Goal: Task Accomplishment & Management: Use online tool/utility

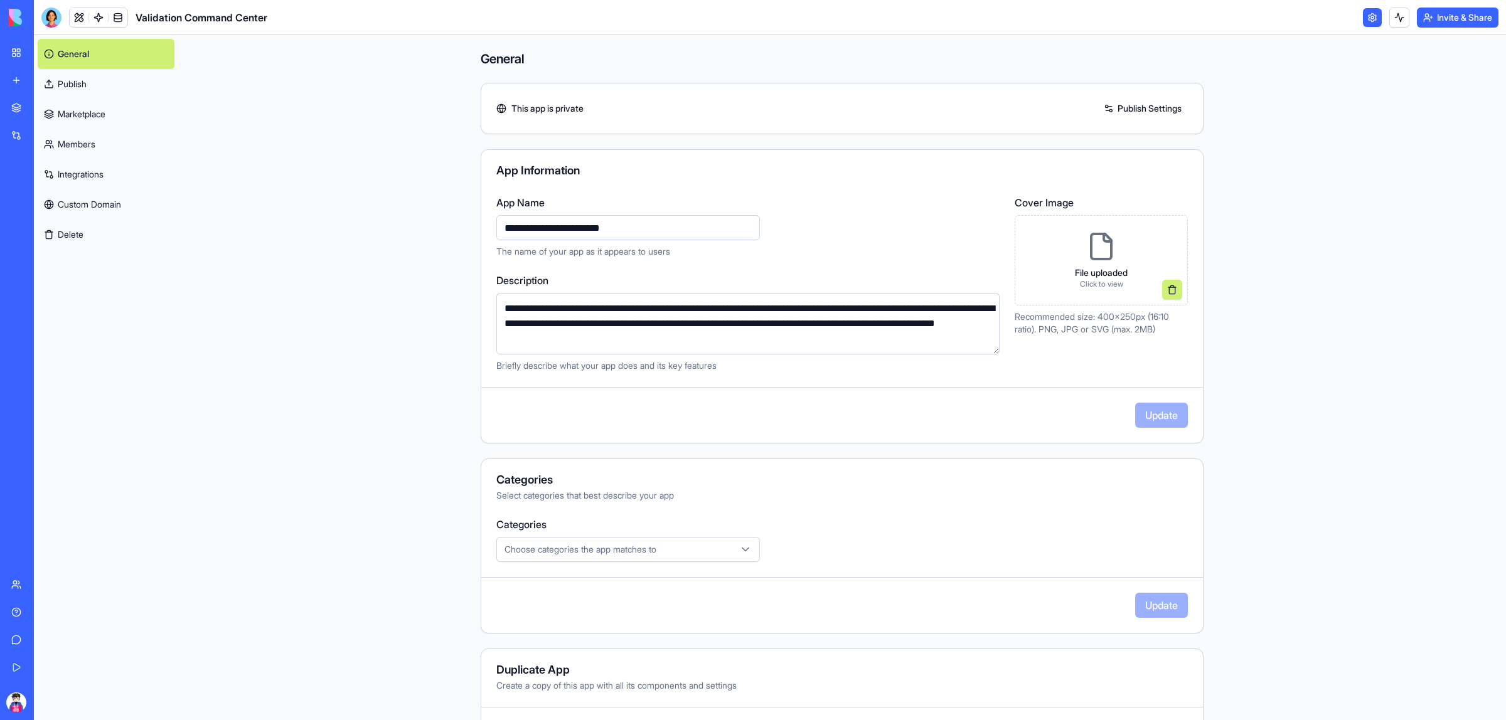
click at [46, 54] on div "My Workspace" at bounding box center [38, 52] width 16 height 13
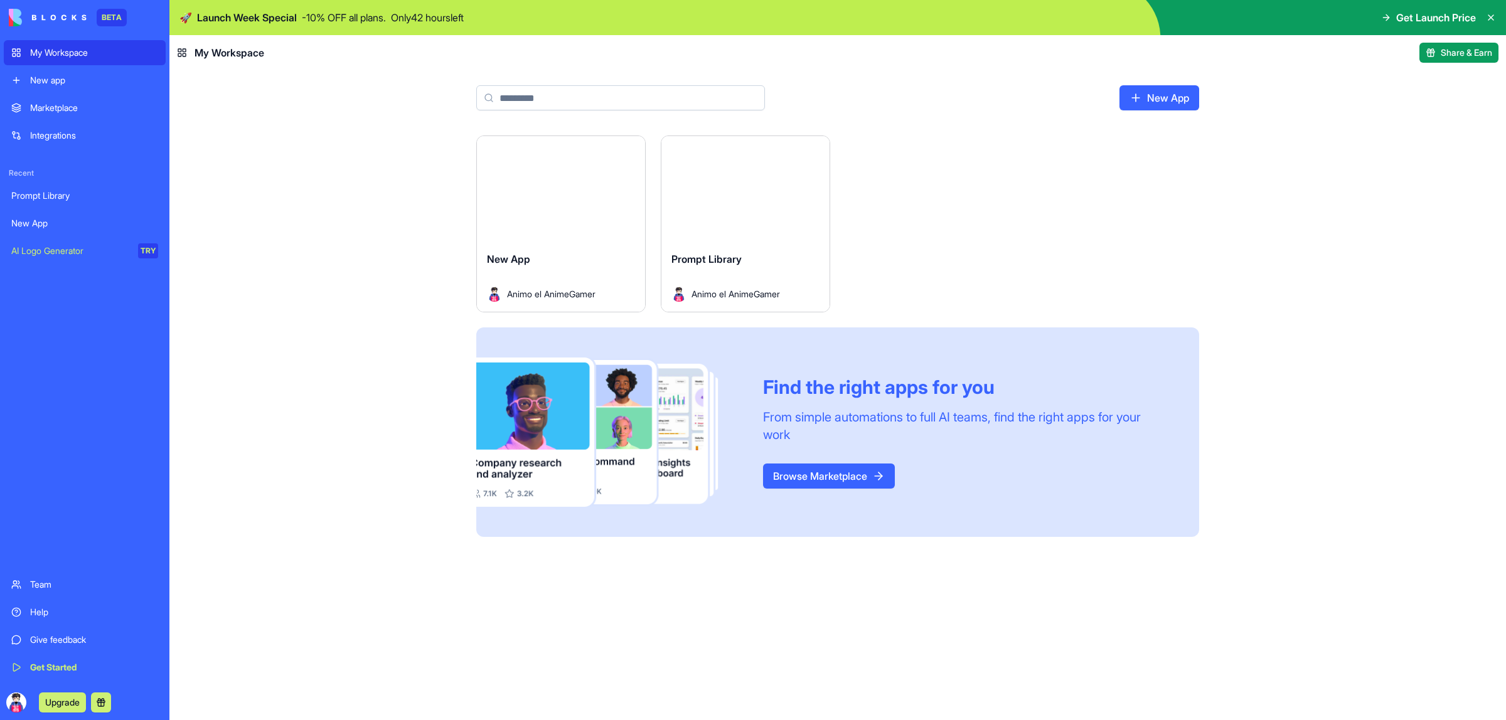
click at [1193, 105] on link "New App" at bounding box center [1160, 97] width 80 height 25
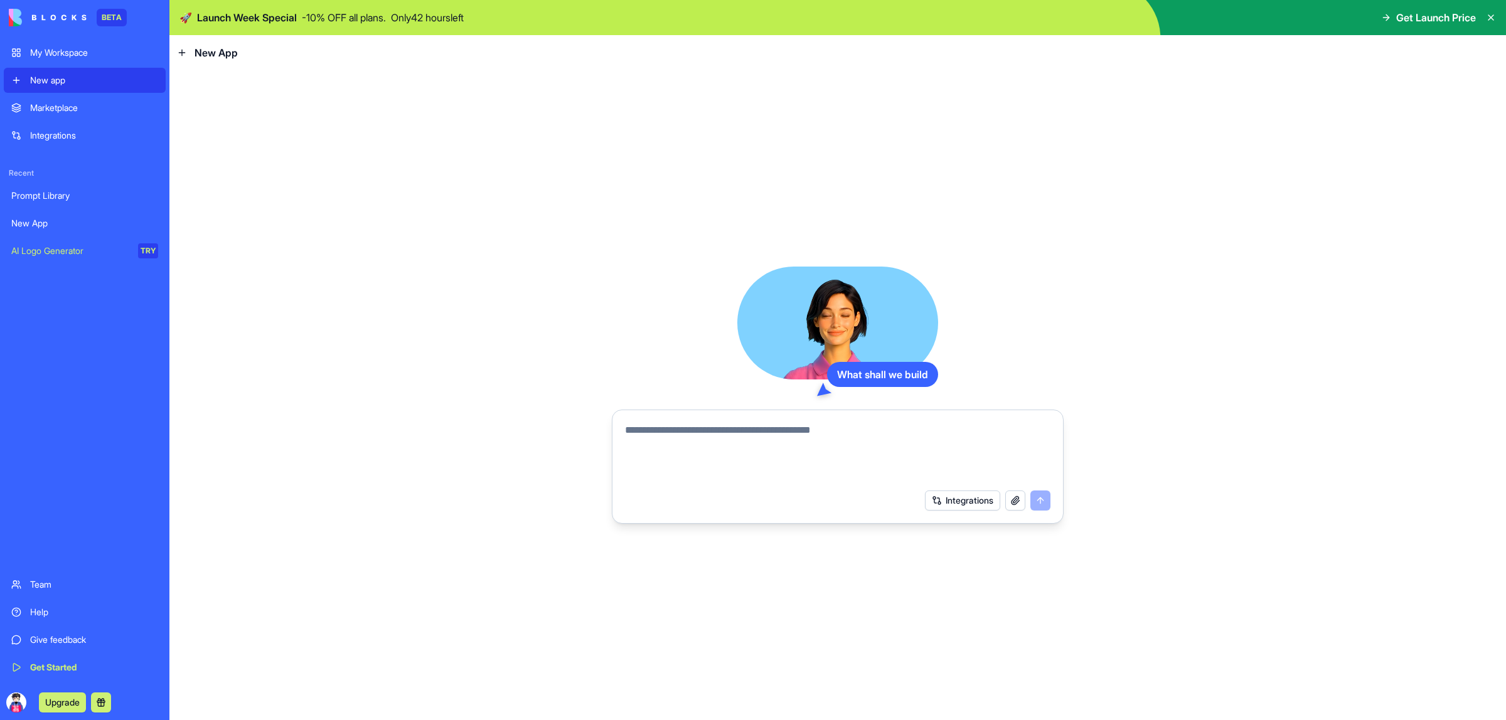
click at [806, 431] on textarea at bounding box center [837, 453] width 425 height 60
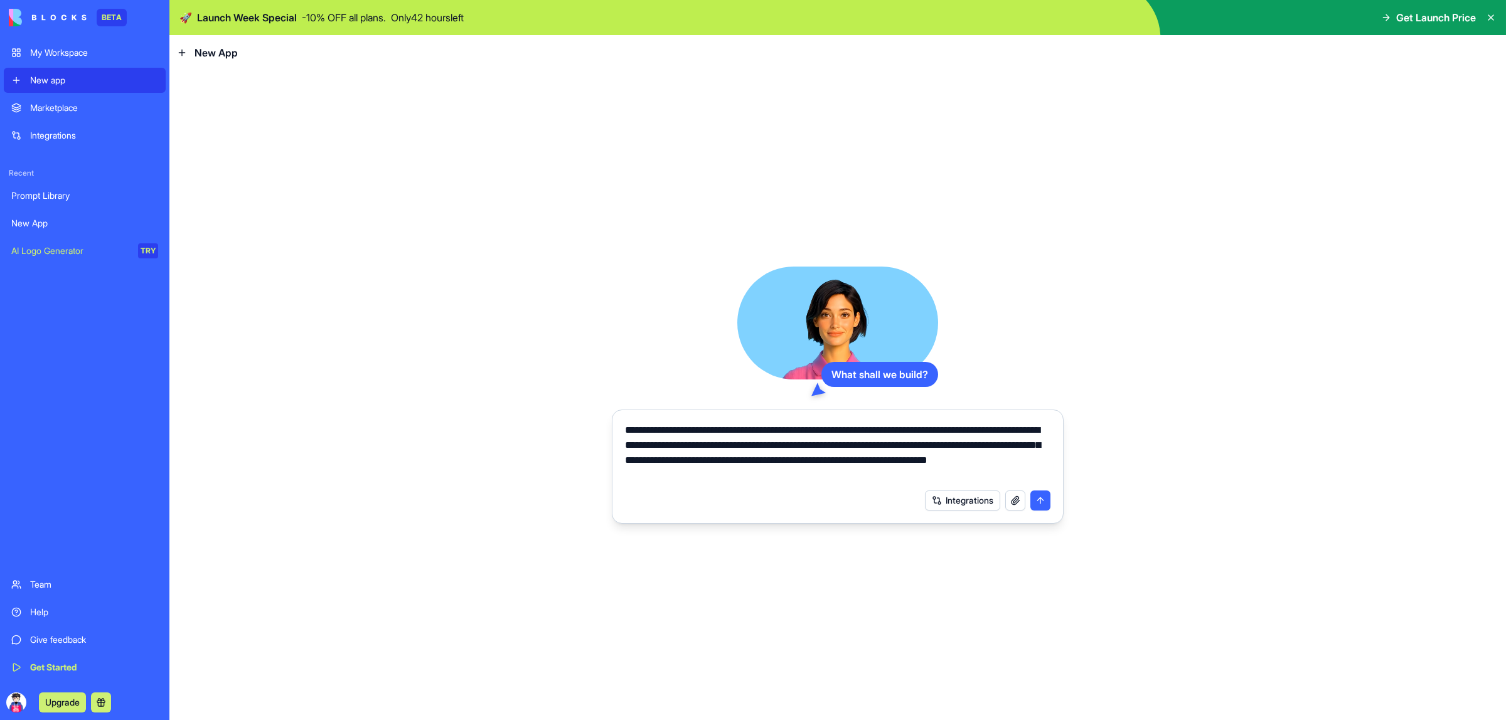
type textarea "**********"
click at [988, 496] on button "Integrations" at bounding box center [962, 501] width 75 height 20
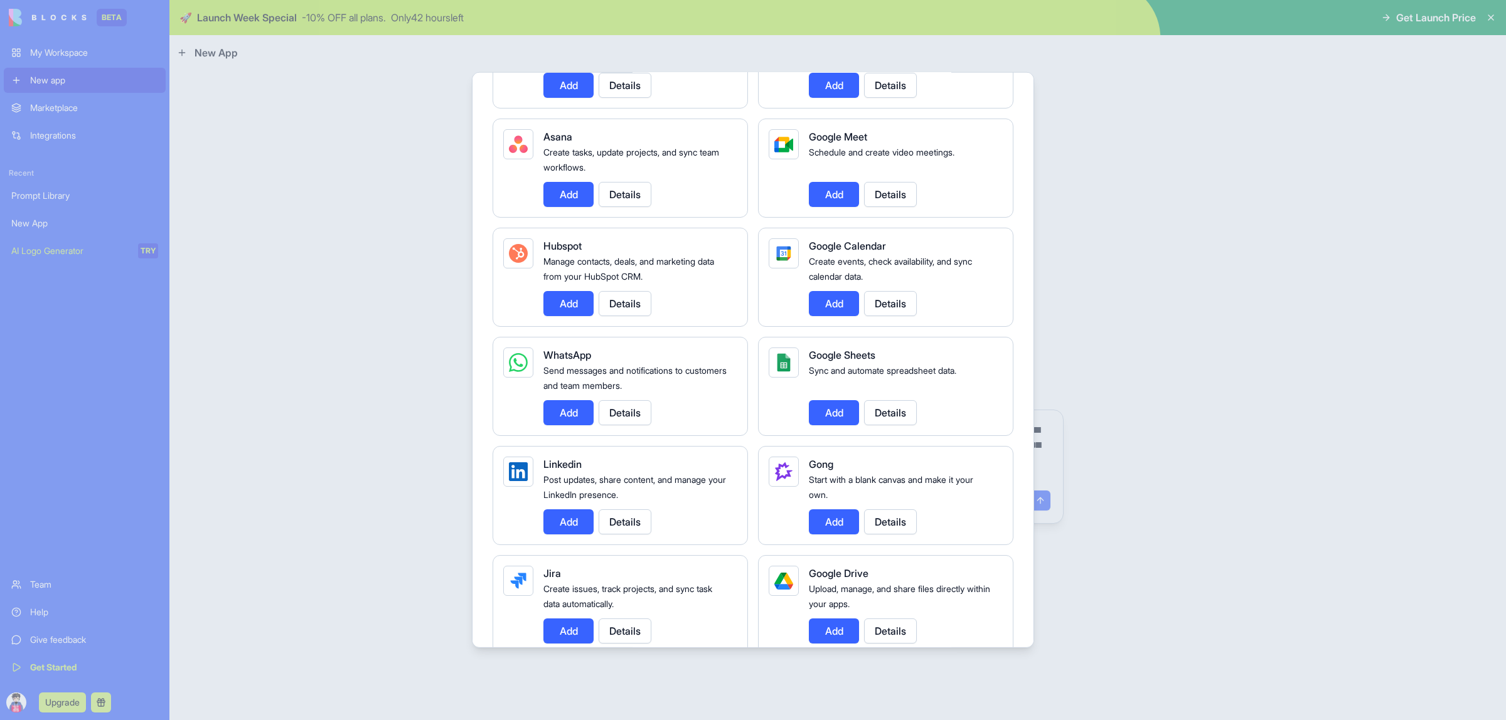
scroll to position [235, 0]
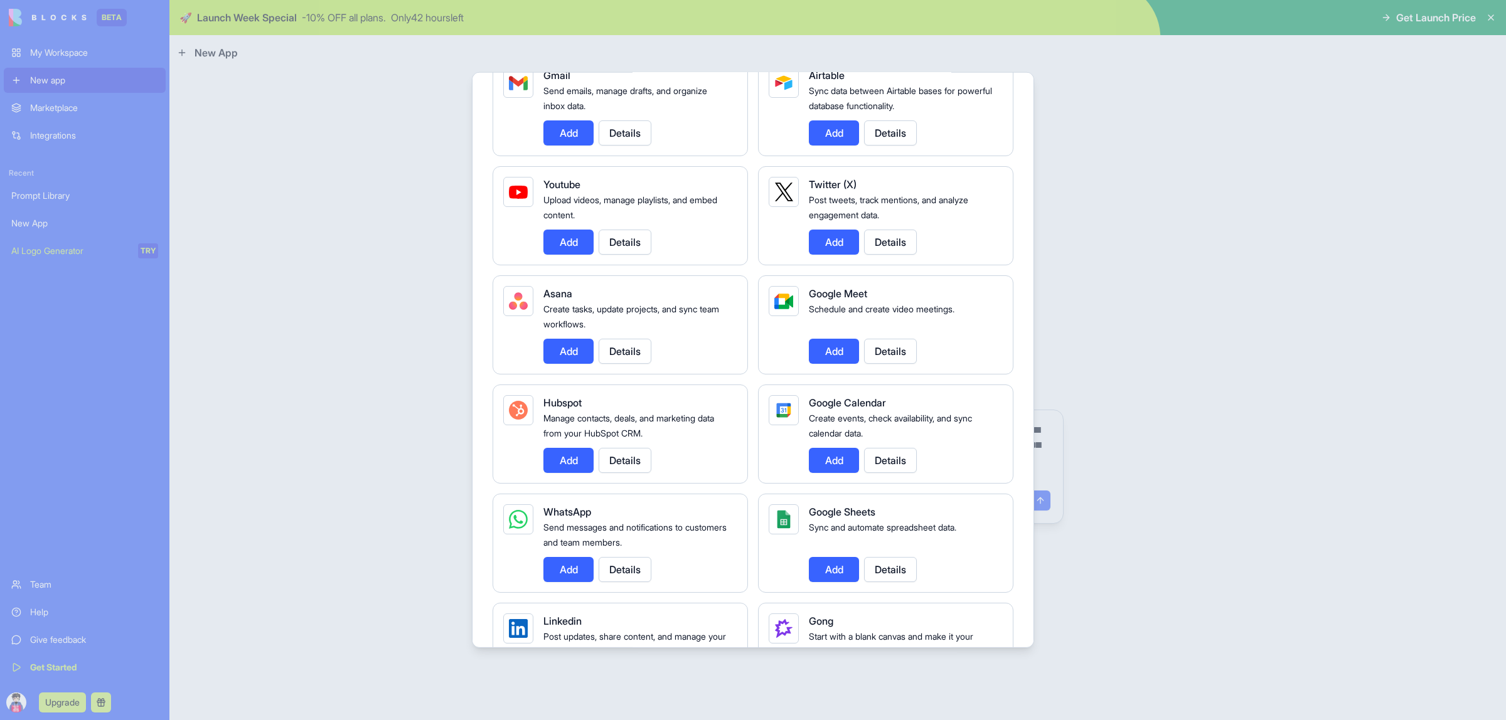
click at [838, 569] on button "Add" at bounding box center [834, 569] width 50 height 25
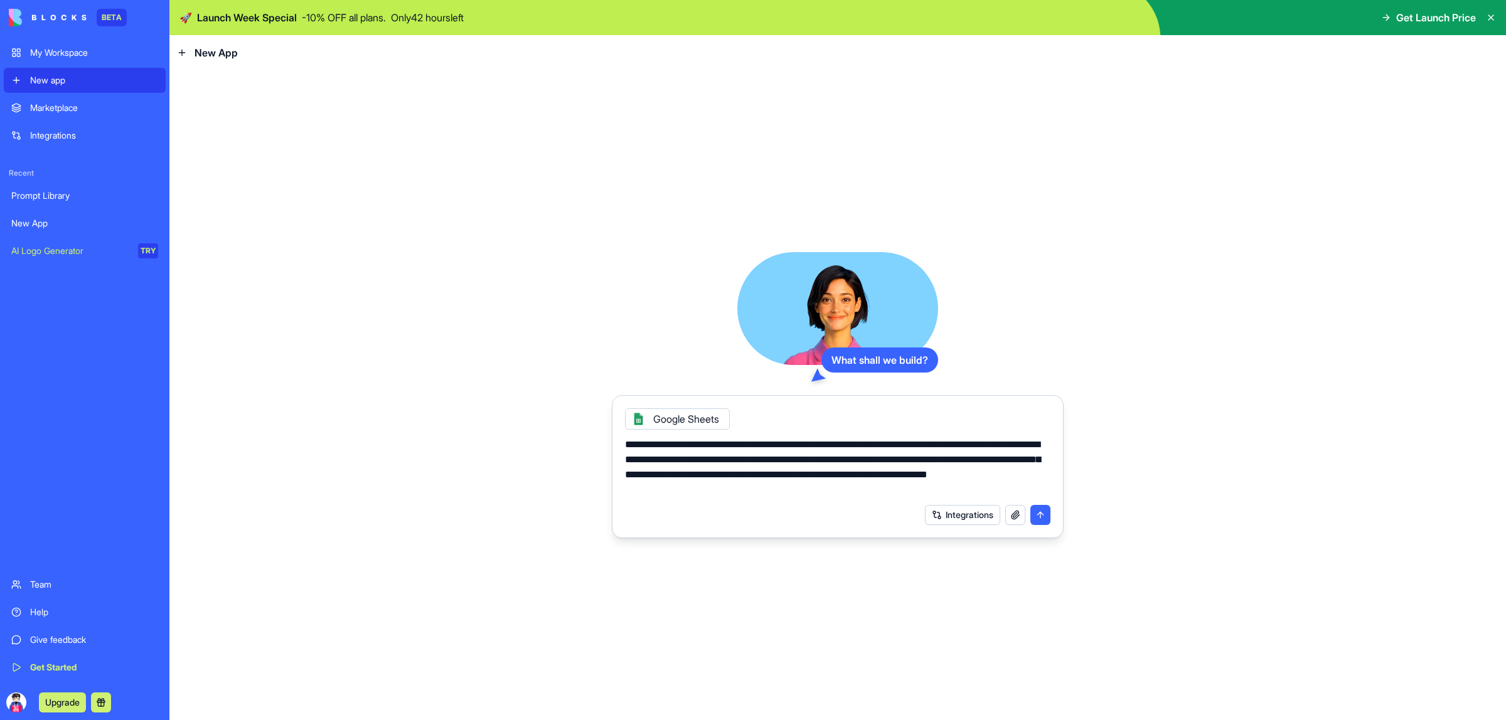
click at [1035, 515] on button "submit" at bounding box center [1040, 515] width 20 height 20
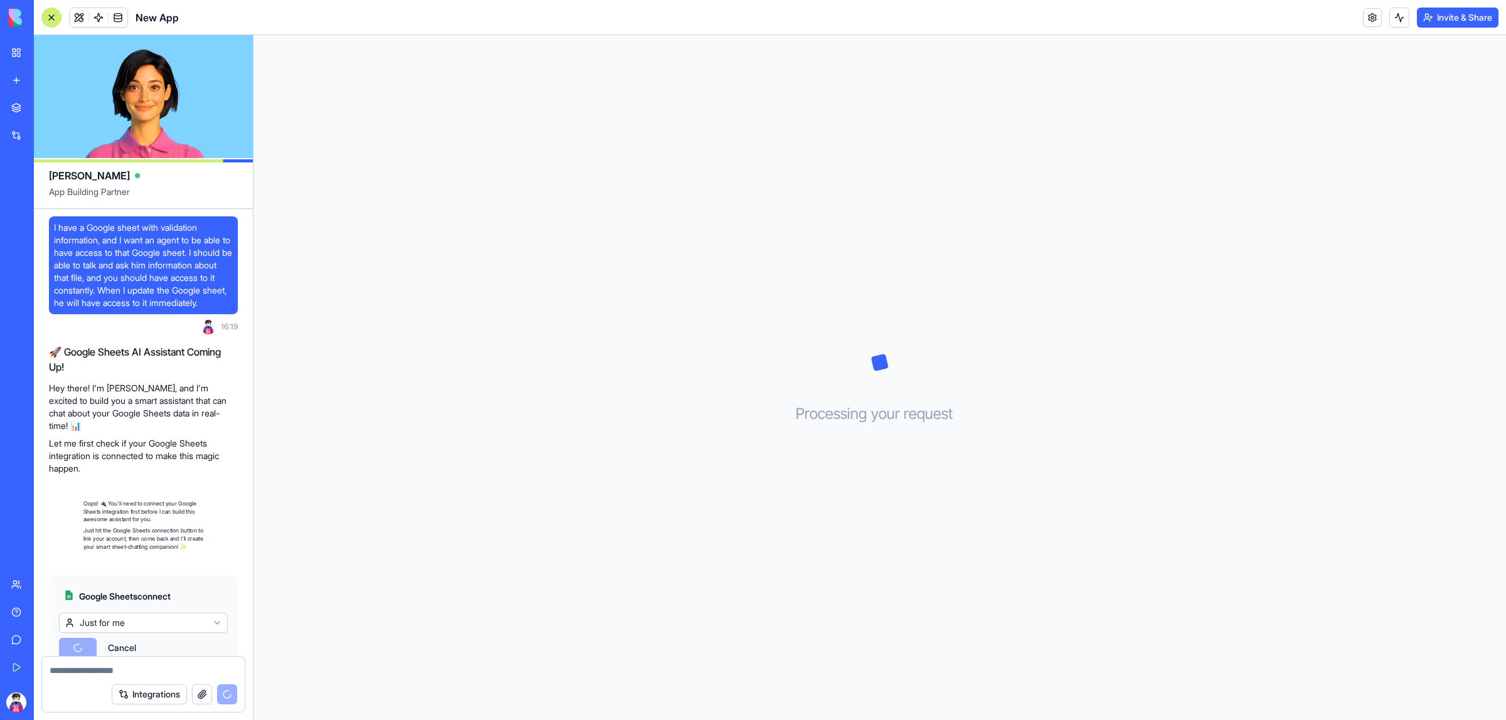
scroll to position [57, 0]
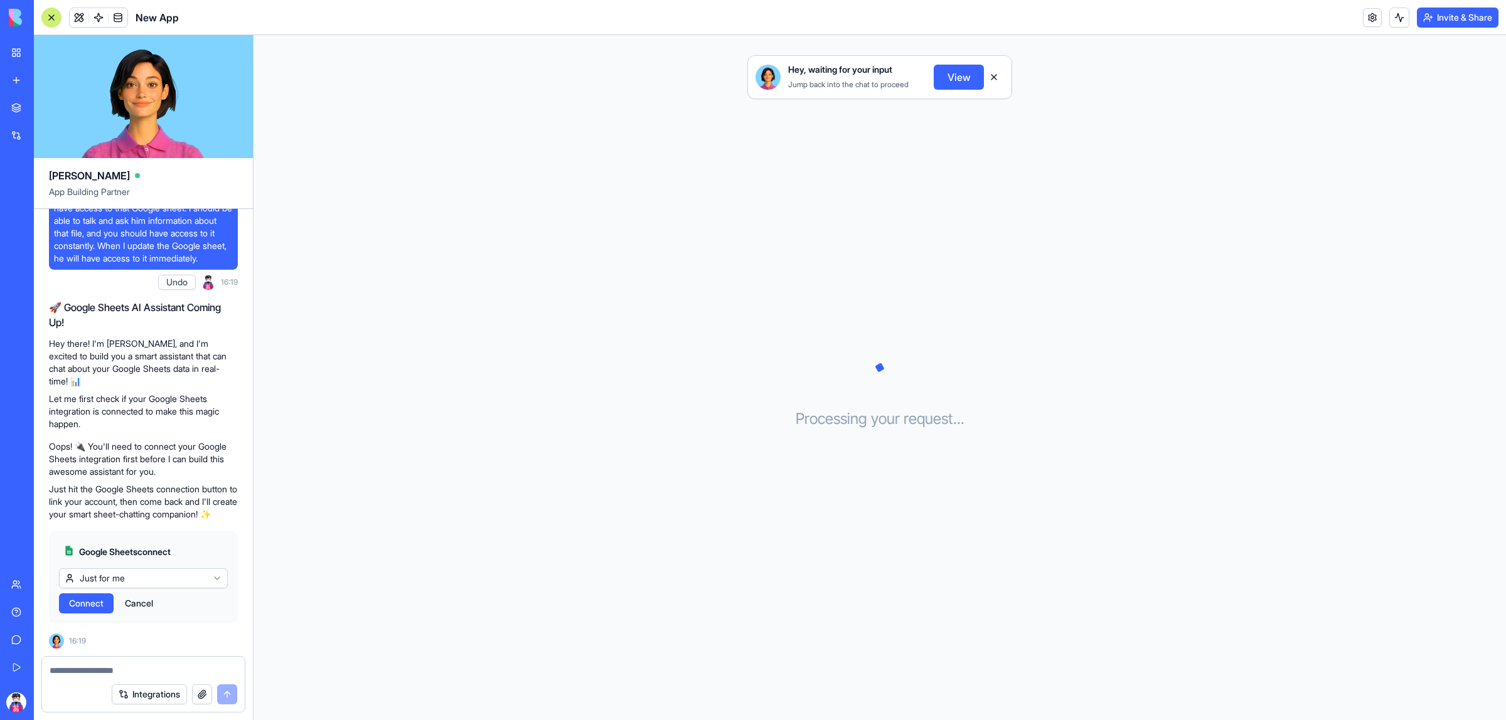
click at [142, 577] on html "BETA My Workspace New app Marketplace Integrations Recent Prompt Library New Ap…" at bounding box center [753, 360] width 1506 height 720
click at [102, 603] on span "Connect" at bounding box center [86, 603] width 35 height 13
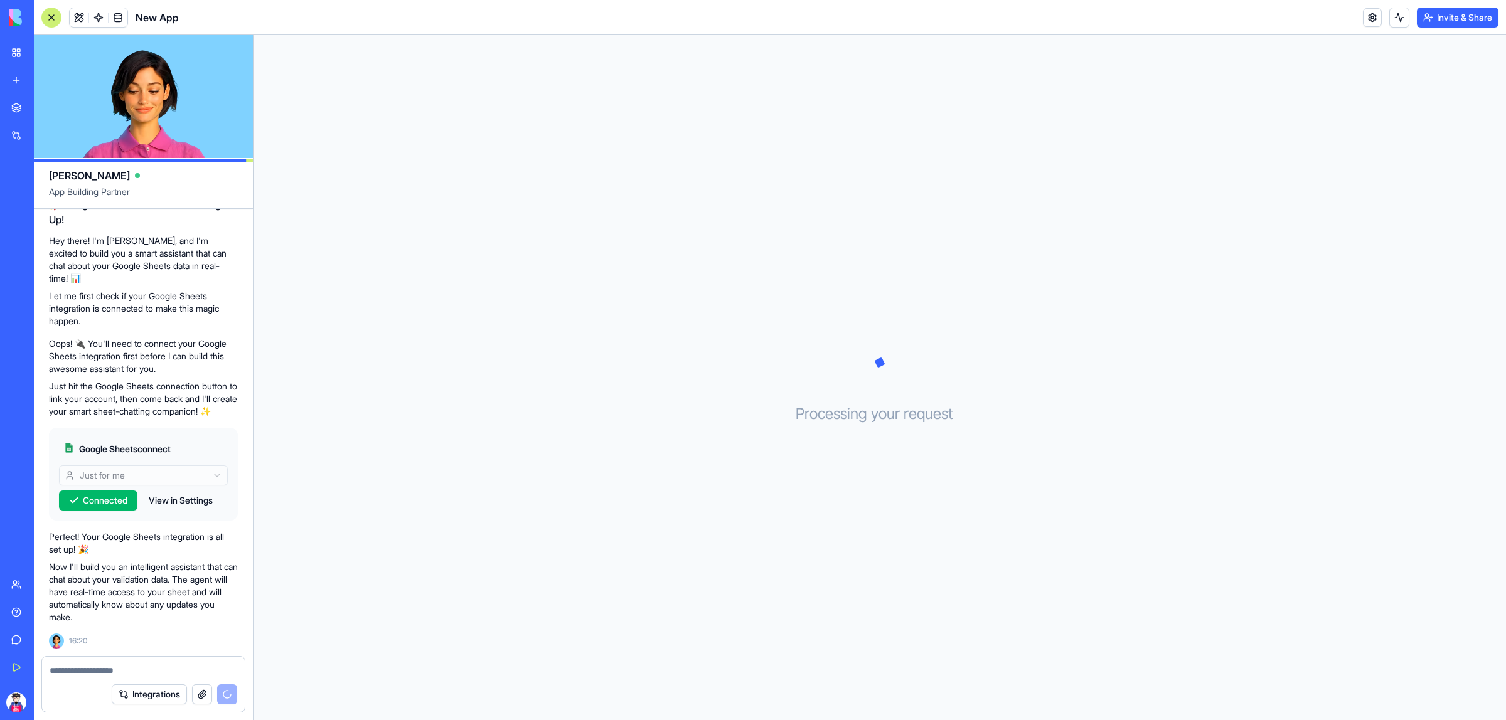
scroll to position [183, 0]
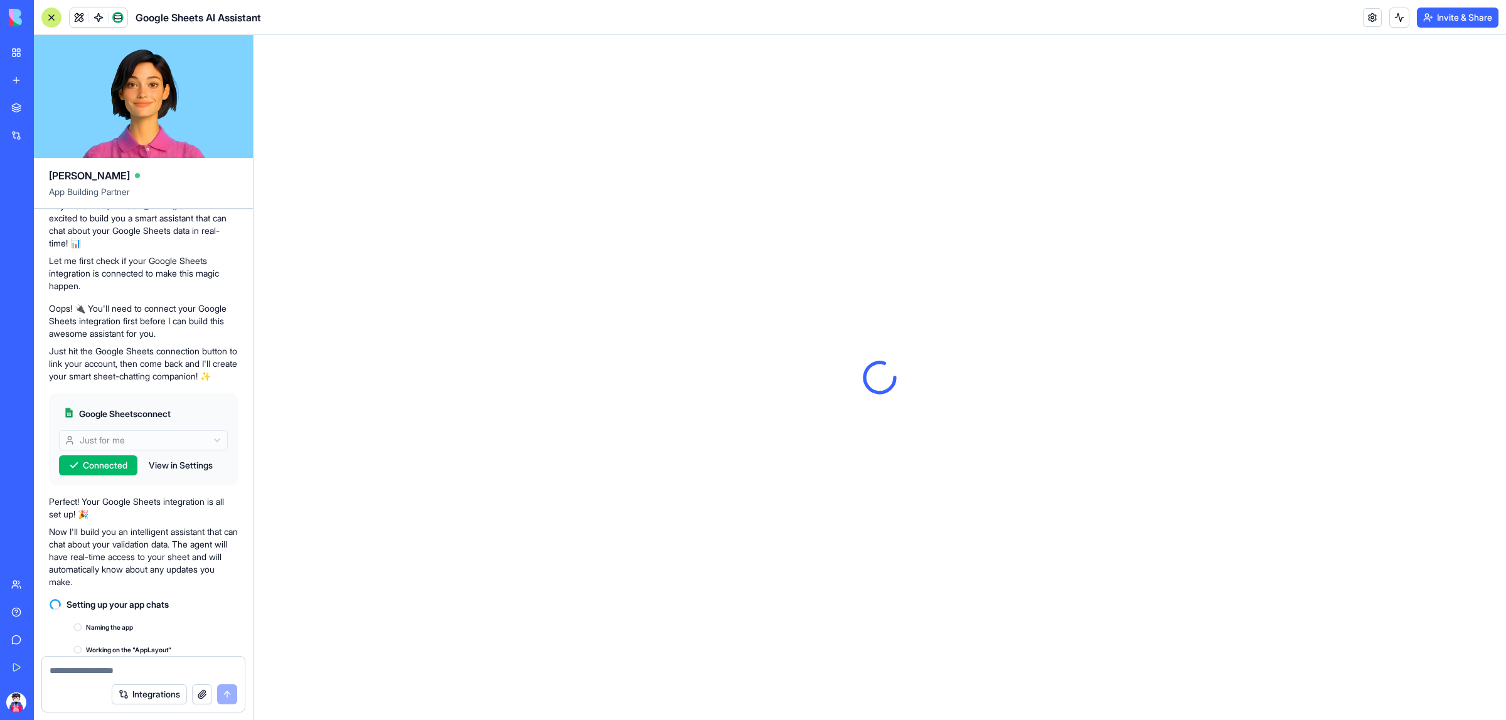
scroll to position [499, 0]
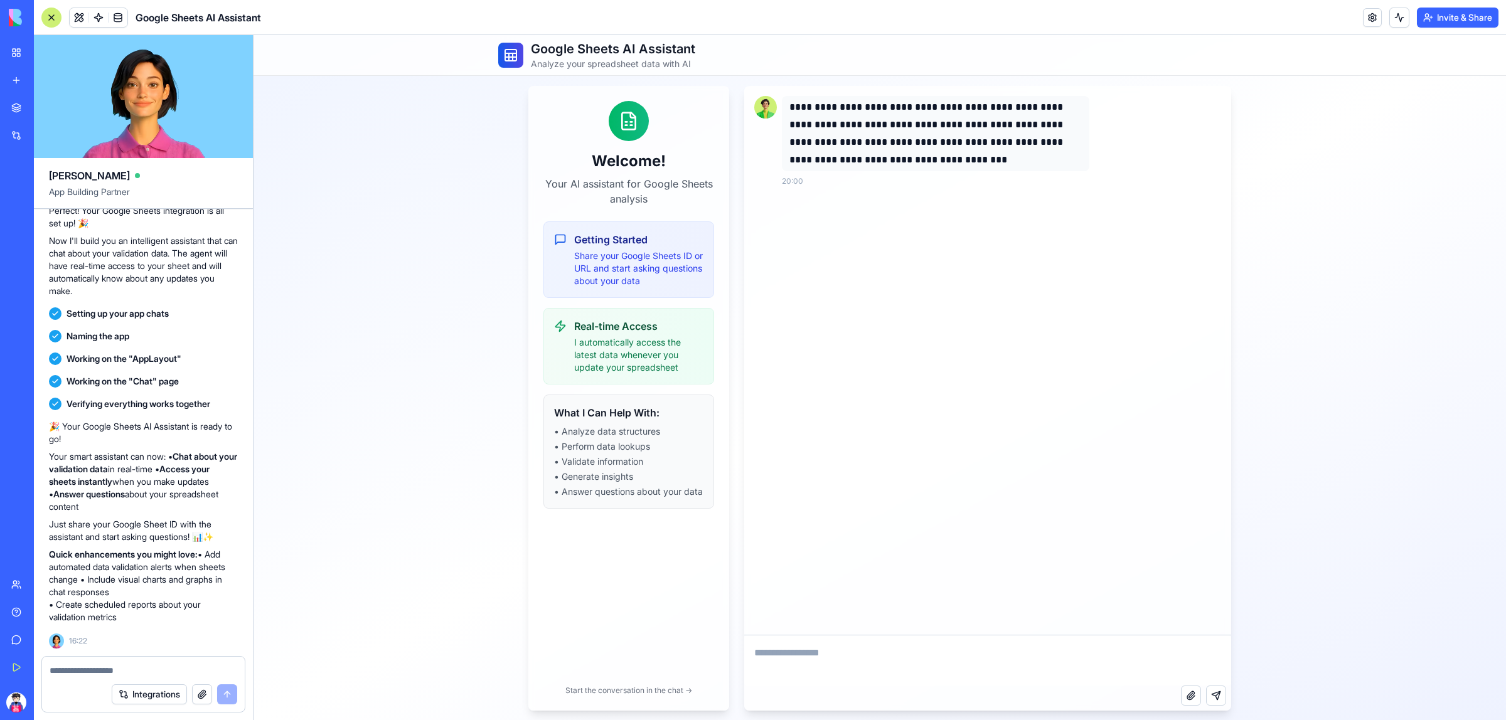
click at [46, 220] on div "New App" at bounding box center [28, 223] width 35 height 13
click at [114, 14] on span at bounding box center [117, 17] width 35 height 35
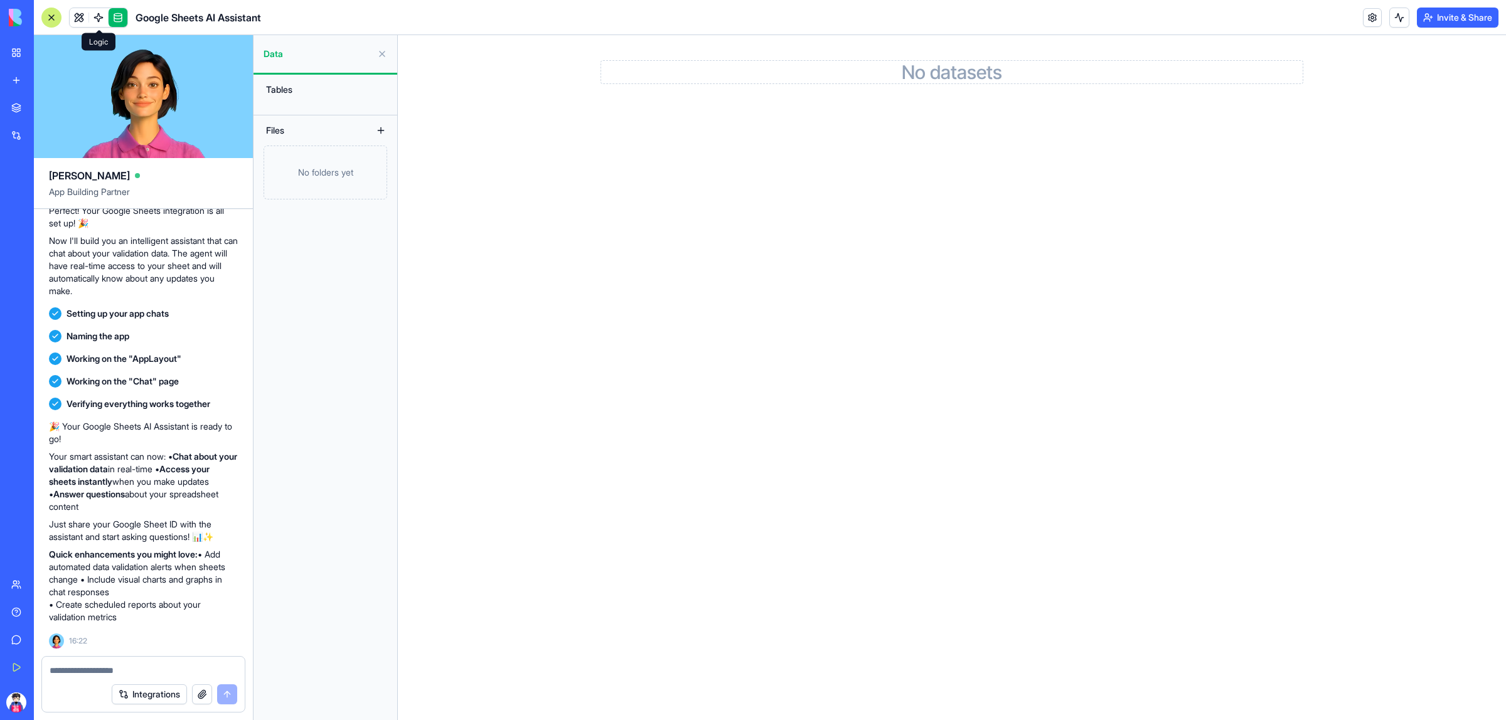
click at [101, 16] on span at bounding box center [98, 17] width 35 height 35
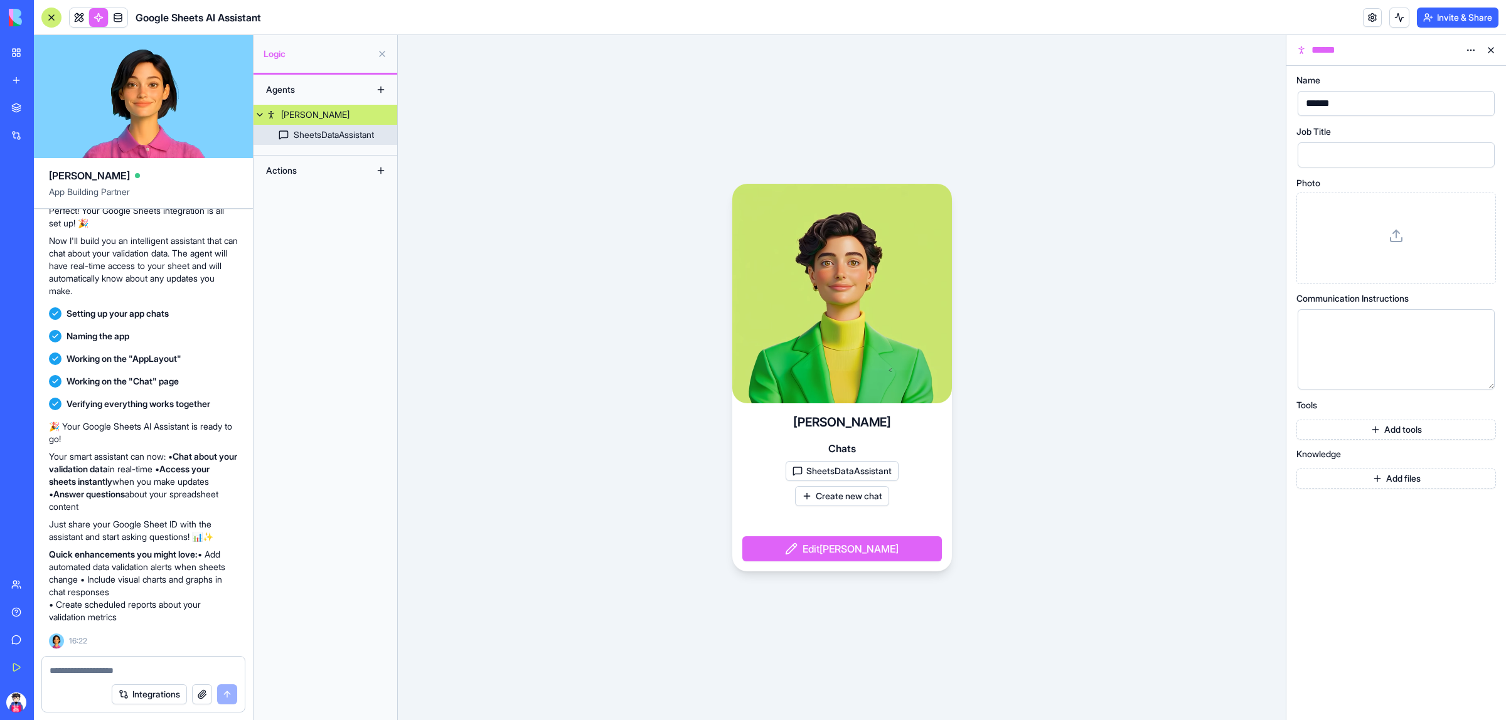
click at [345, 136] on div "SheetsDataAssistant" at bounding box center [334, 135] width 80 height 13
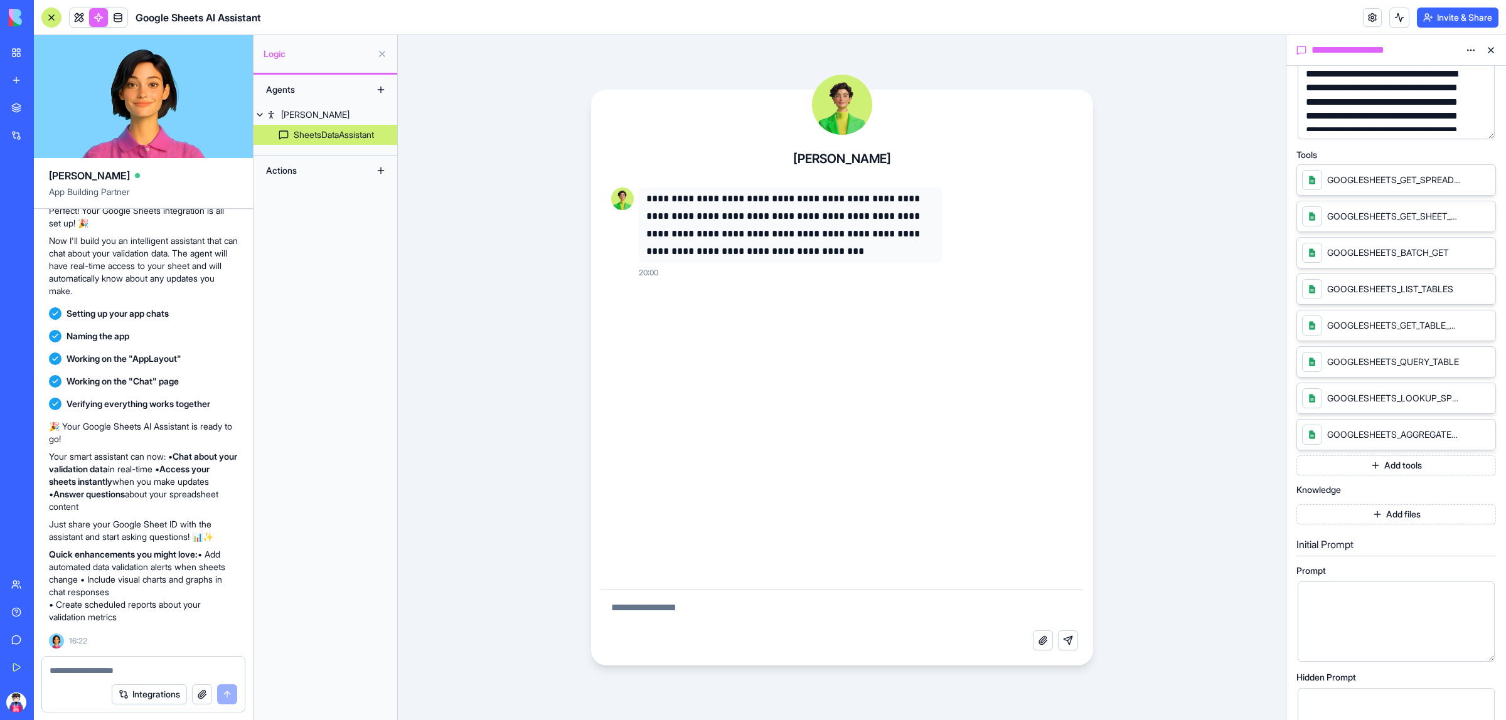
scroll to position [314, 0]
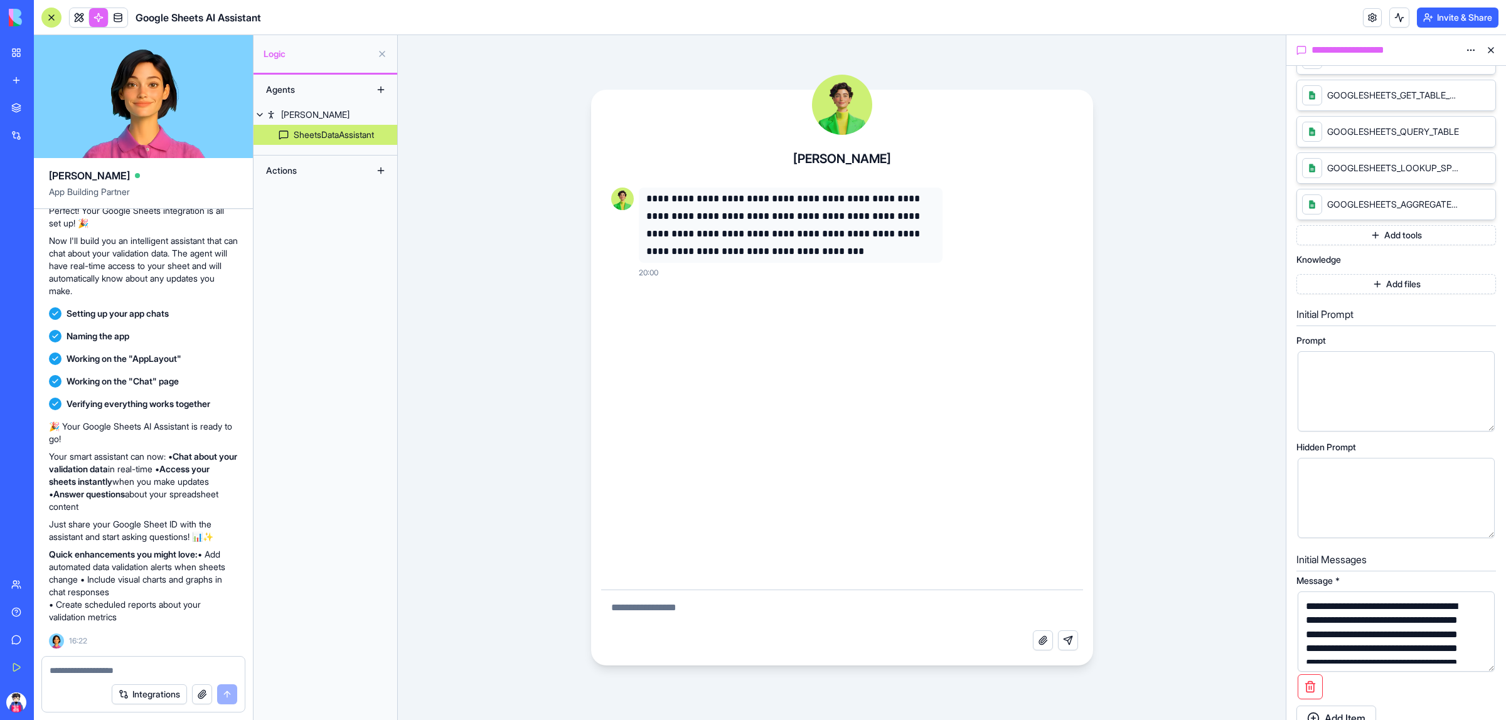
click at [1373, 279] on button "Add files" at bounding box center [1397, 284] width 200 height 20
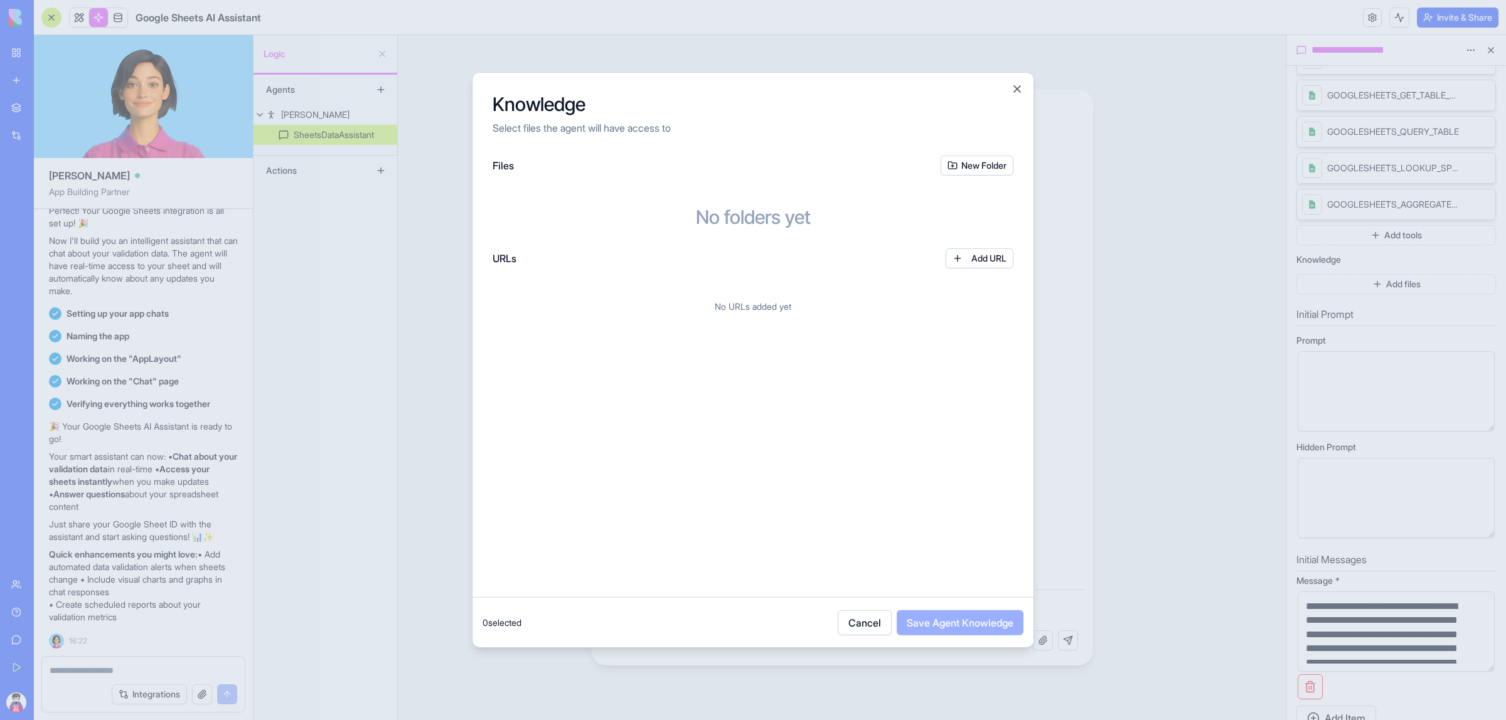
click at [965, 258] on button "Add URL" at bounding box center [980, 259] width 68 height 20
click at [713, 287] on div "*********" at bounding box center [710, 298] width 424 height 25
click at [862, 553] on div "**********" at bounding box center [753, 377] width 561 height 442
click at [946, 295] on button at bounding box center [947, 299] width 38 height 20
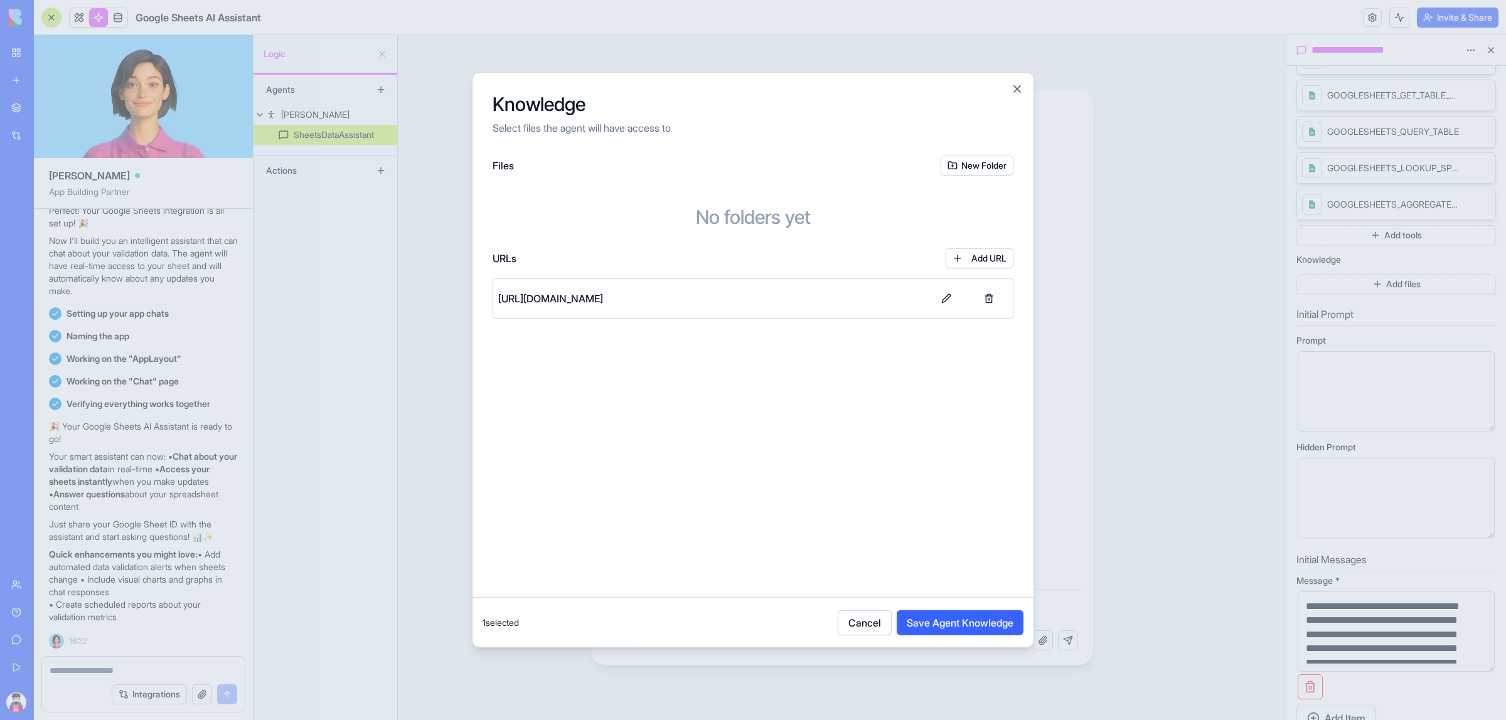
click at [966, 616] on button "Save Agent Knowledge" at bounding box center [960, 623] width 127 height 25
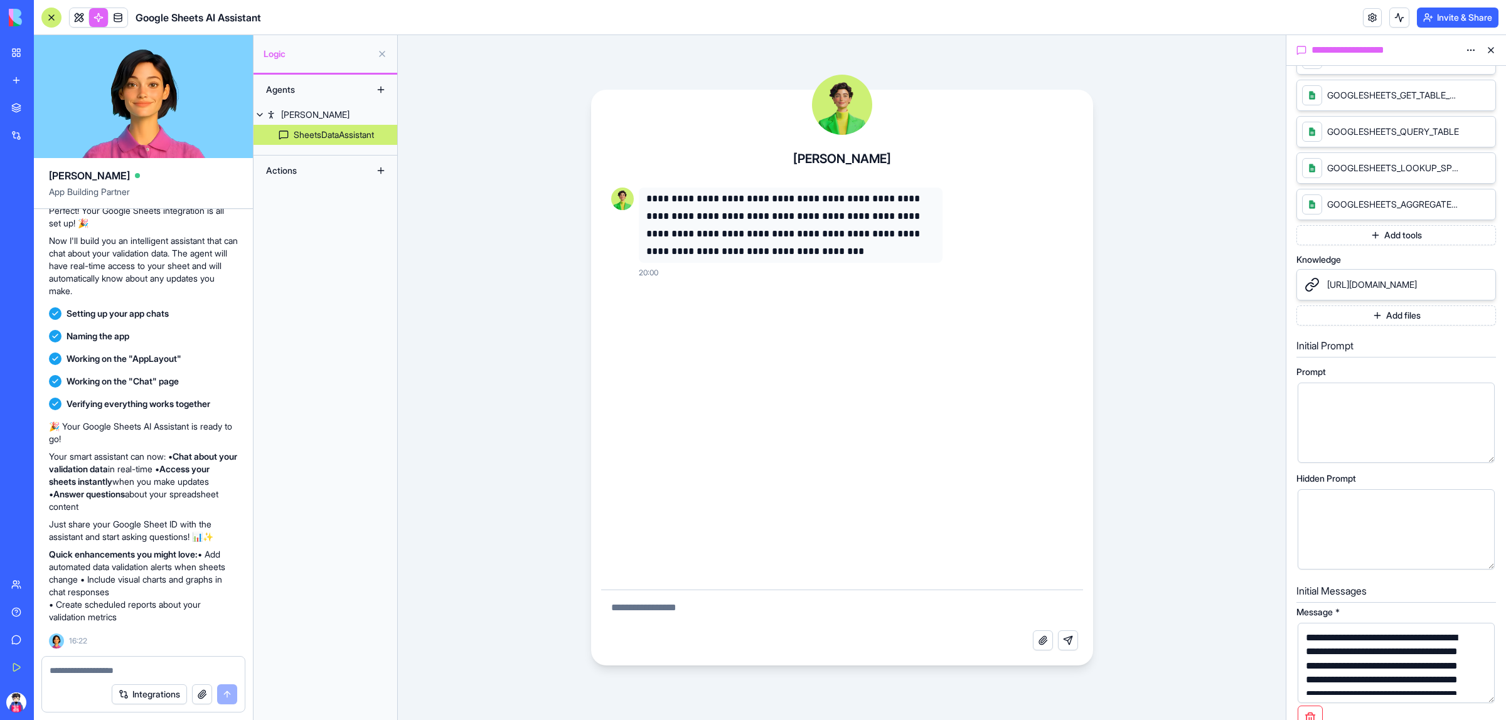
click at [749, 618] on textarea at bounding box center [842, 611] width 482 height 40
drag, startPoint x: 788, startPoint y: 607, endPoint x: 722, endPoint y: 612, distance: 66.7
click at [722, 612] on textarea "**********" at bounding box center [842, 611] width 482 height 40
type textarea "**********"
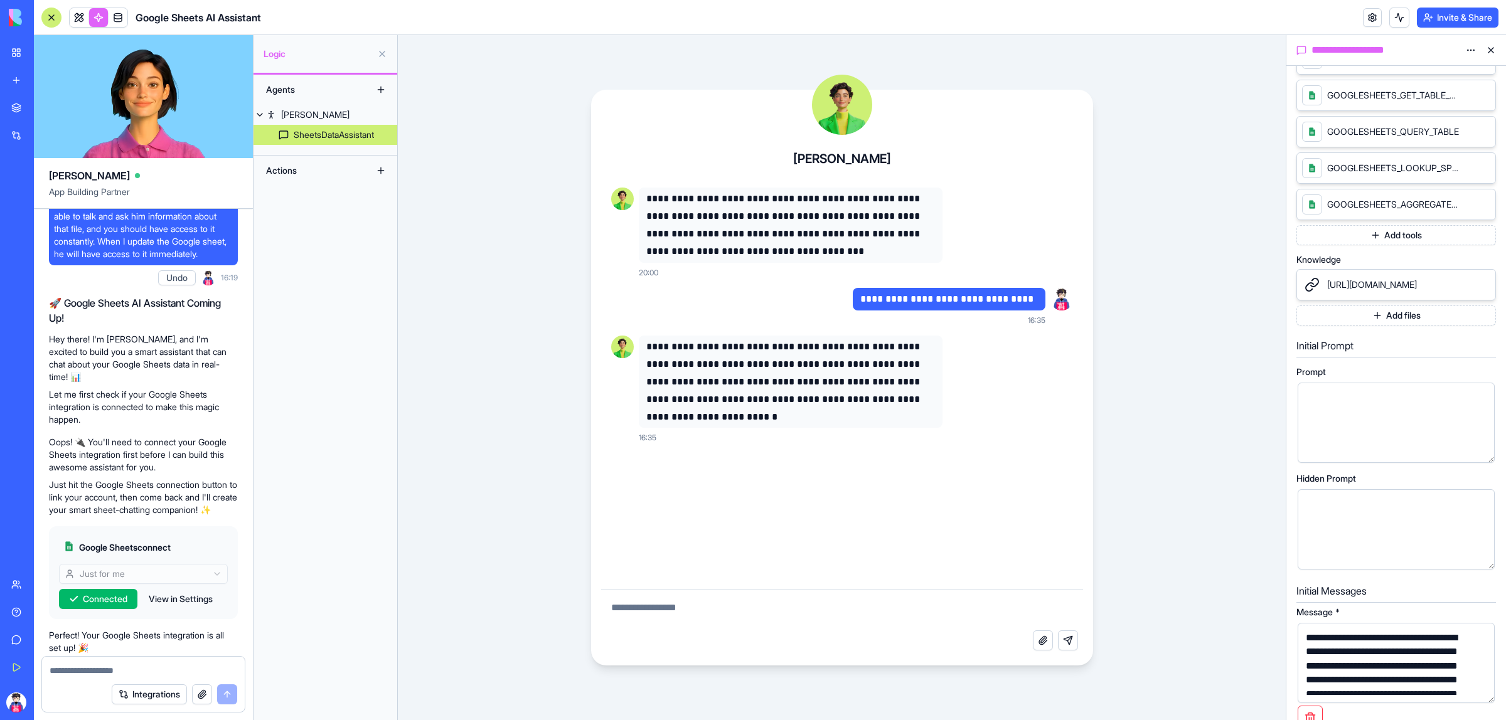
scroll to position [0, 0]
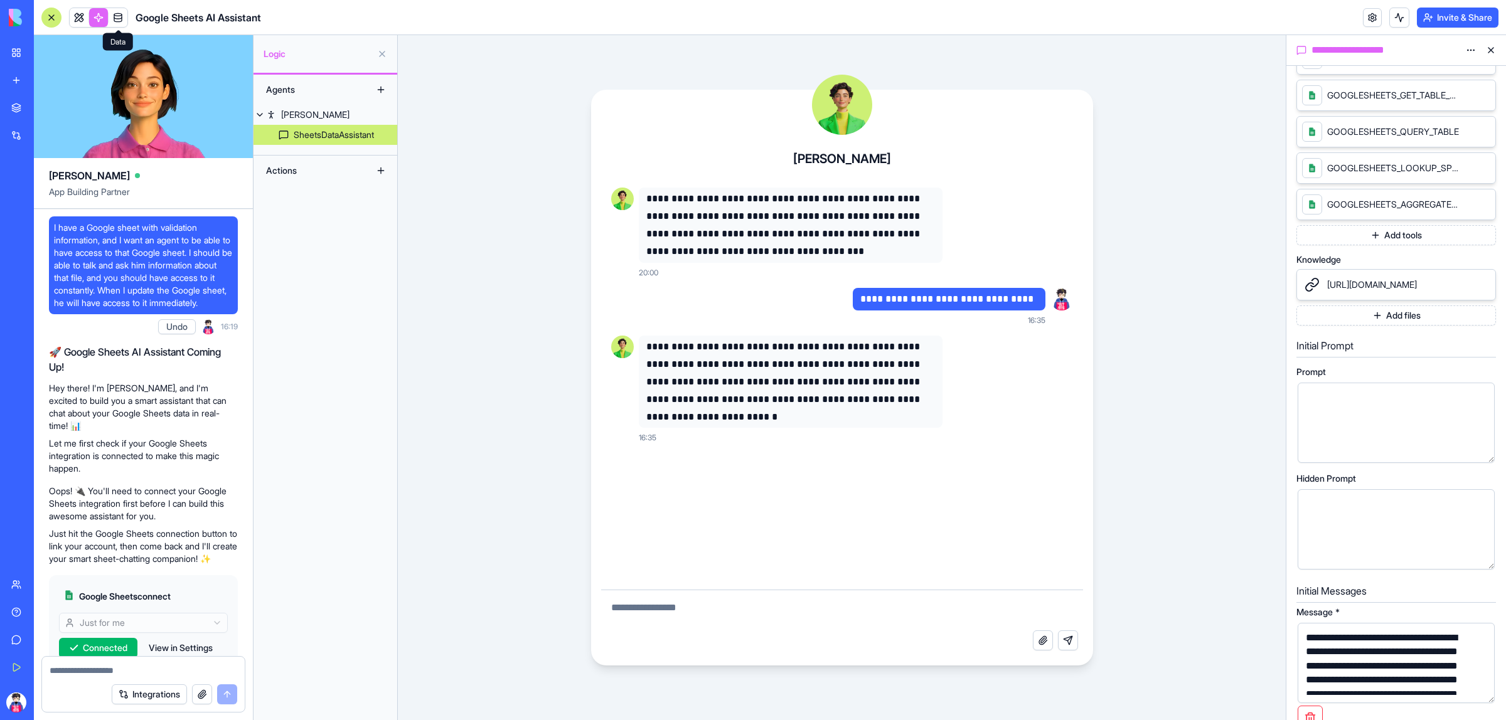
click at [114, 21] on link at bounding box center [118, 17] width 19 height 19
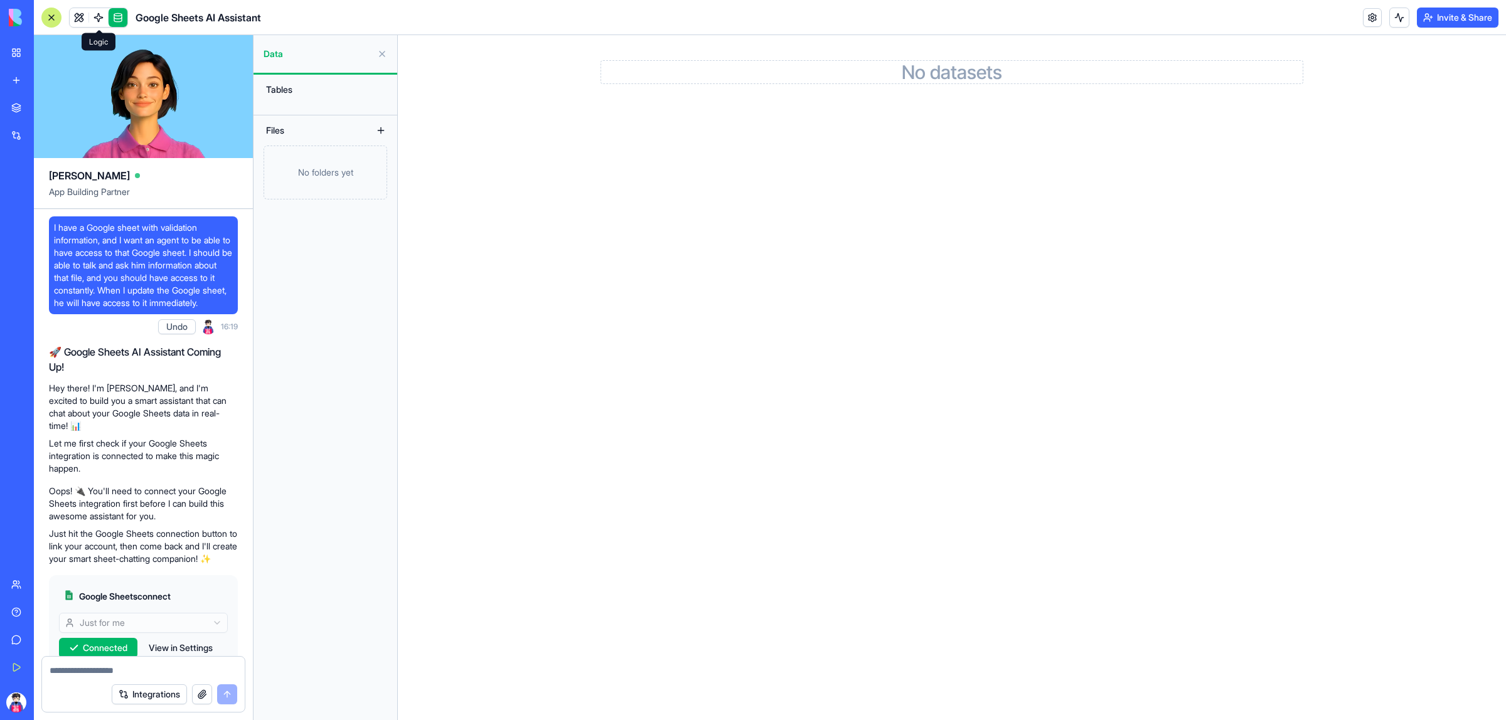
click at [338, 185] on div "No folders yet" at bounding box center [326, 173] width 124 height 54
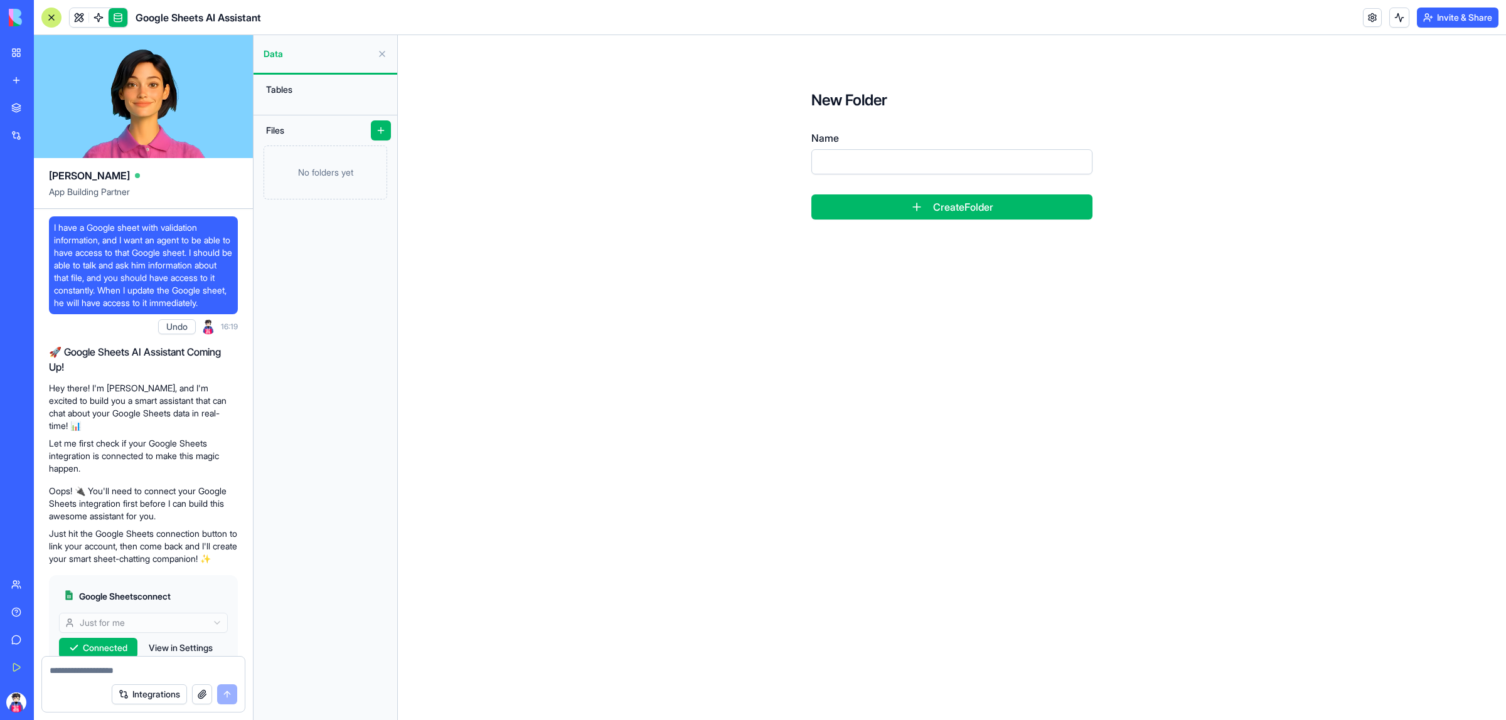
click at [1003, 208] on button "Create Folder" at bounding box center [951, 207] width 281 height 25
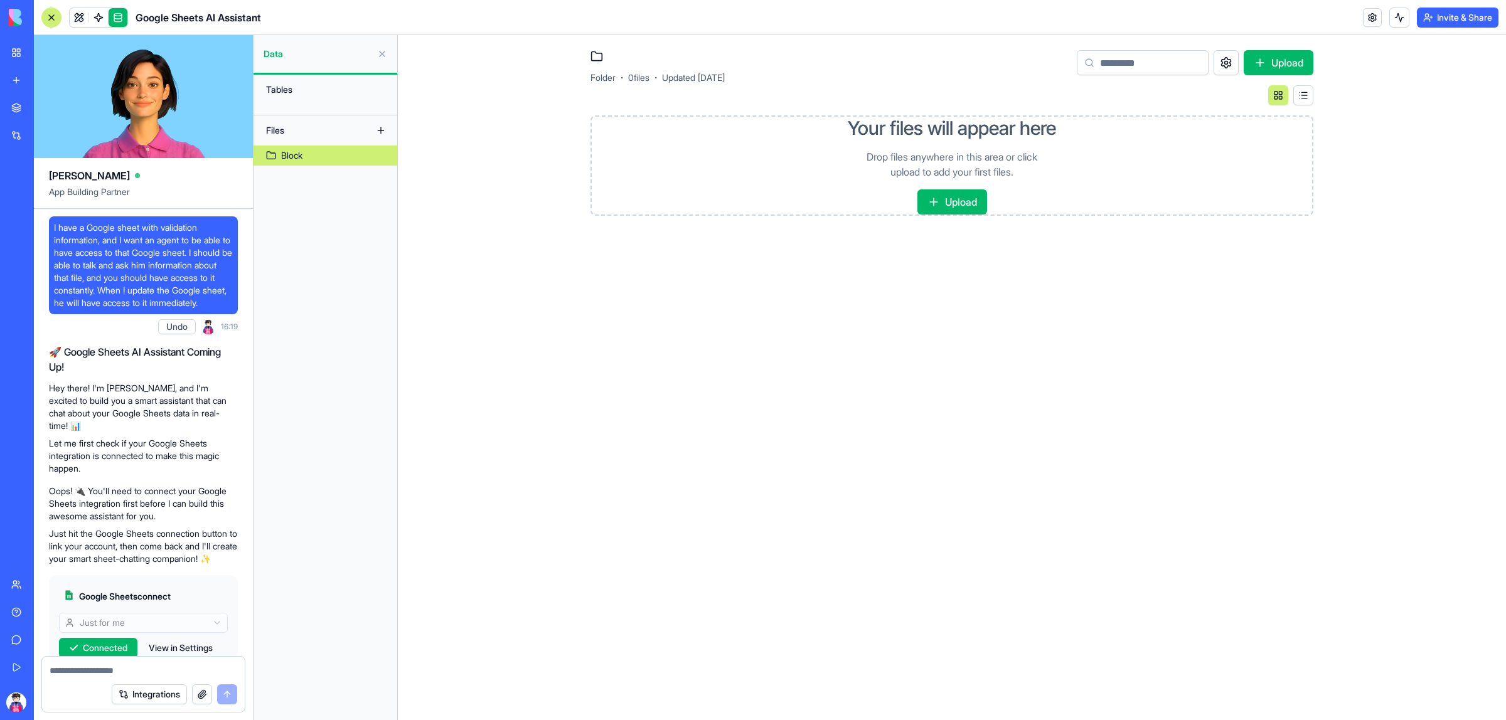
click at [957, 198] on button "Upload" at bounding box center [952, 202] width 70 height 25
click at [886, 382] on main "Folder · 0 files · Updated [DATE] Upload Your files will appear here Drop files…" at bounding box center [952, 377] width 1108 height 685
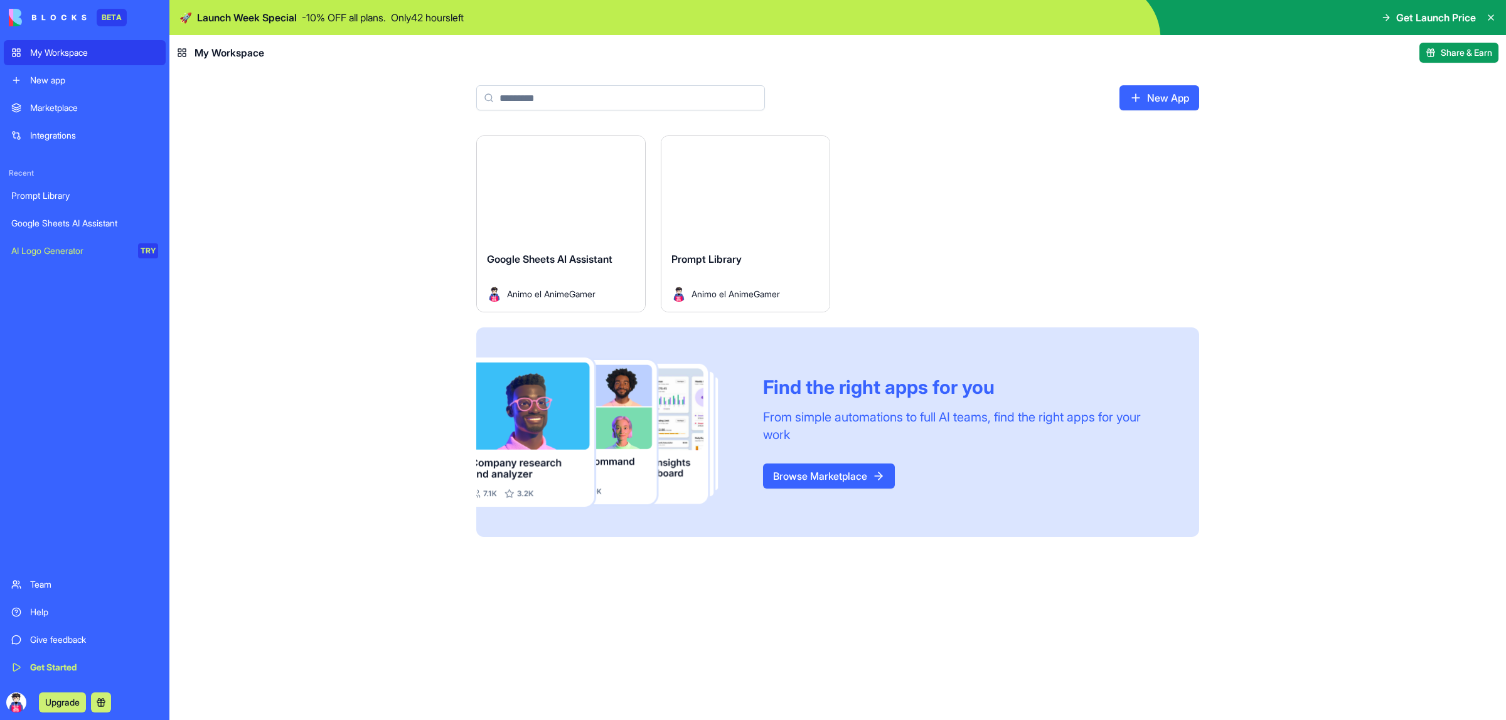
click at [71, 108] on div "Marketplace" at bounding box center [94, 108] width 128 height 13
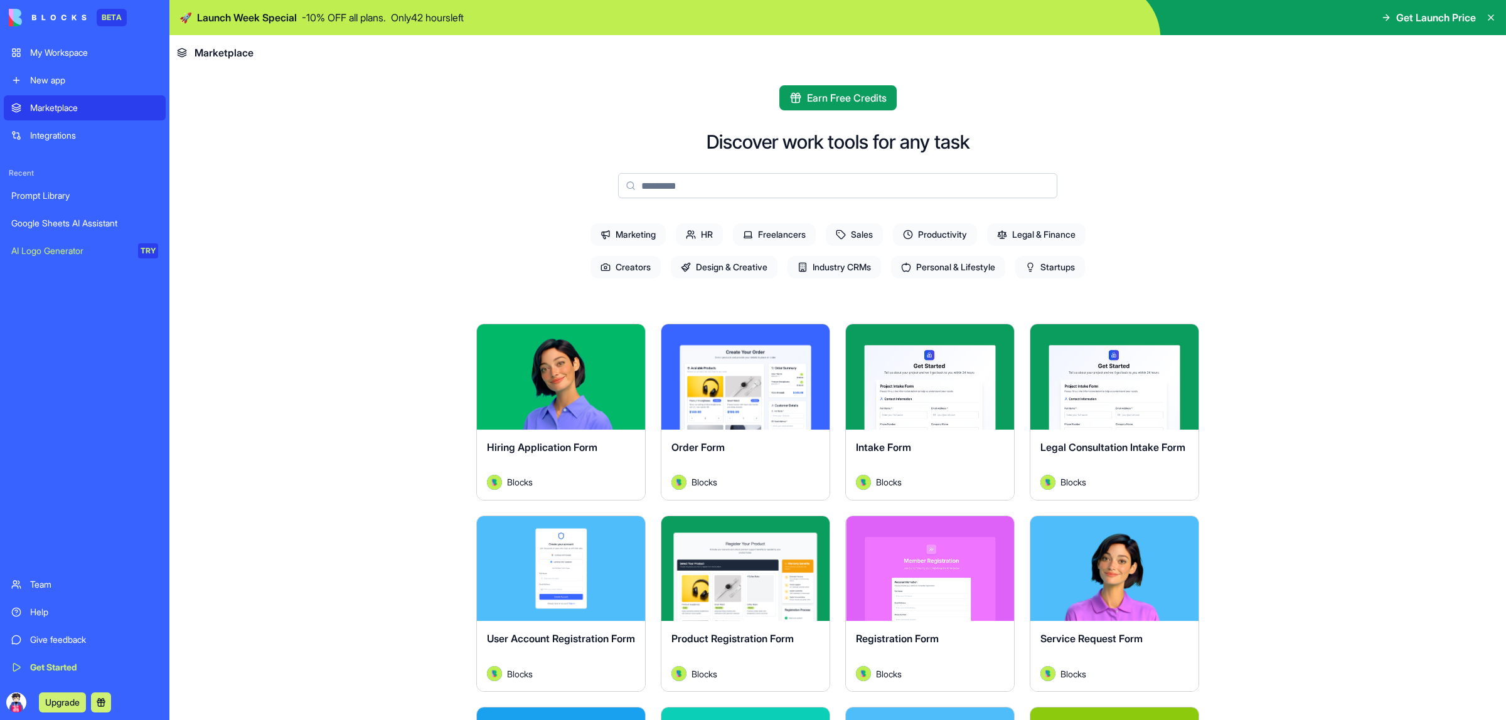
click at [67, 75] on div "New app" at bounding box center [94, 80] width 128 height 13
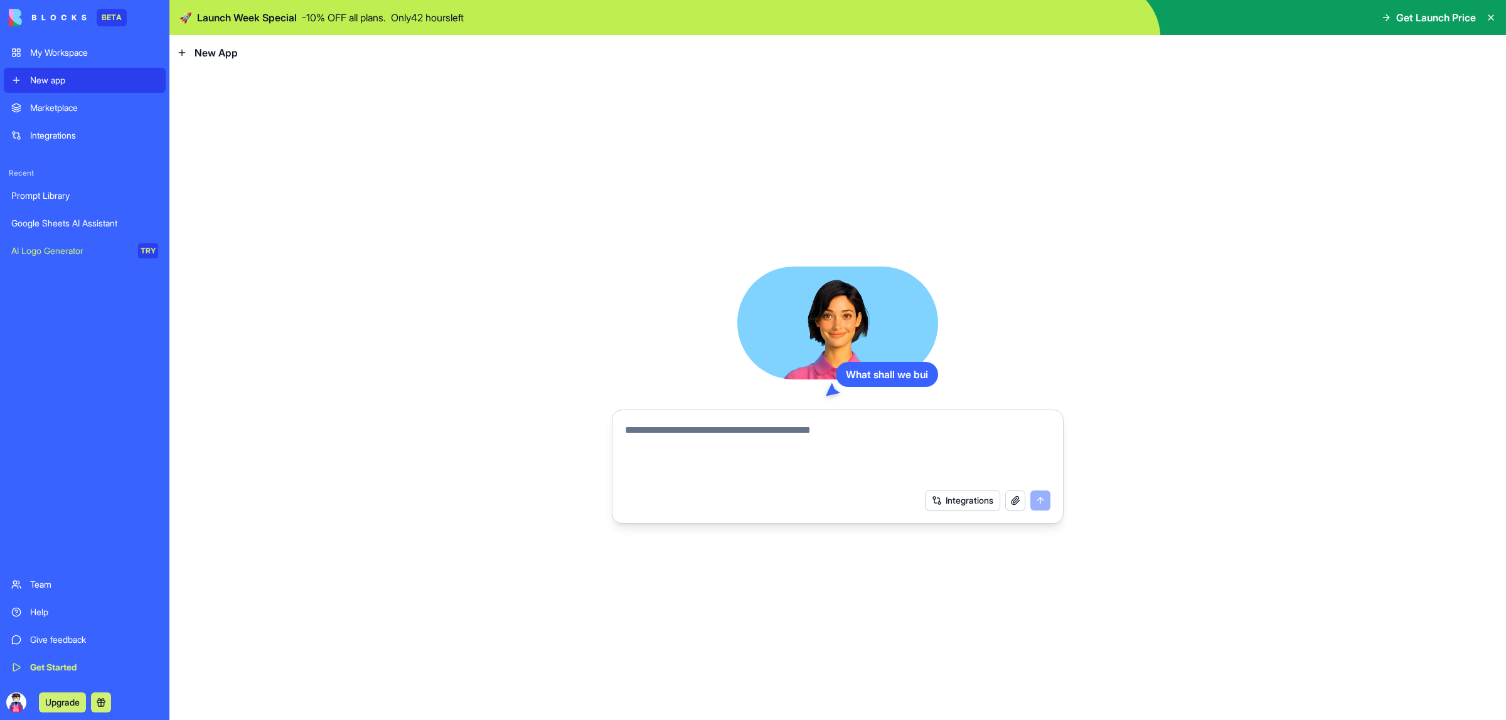
click at [54, 190] on div "Prompt Library" at bounding box center [84, 196] width 147 height 13
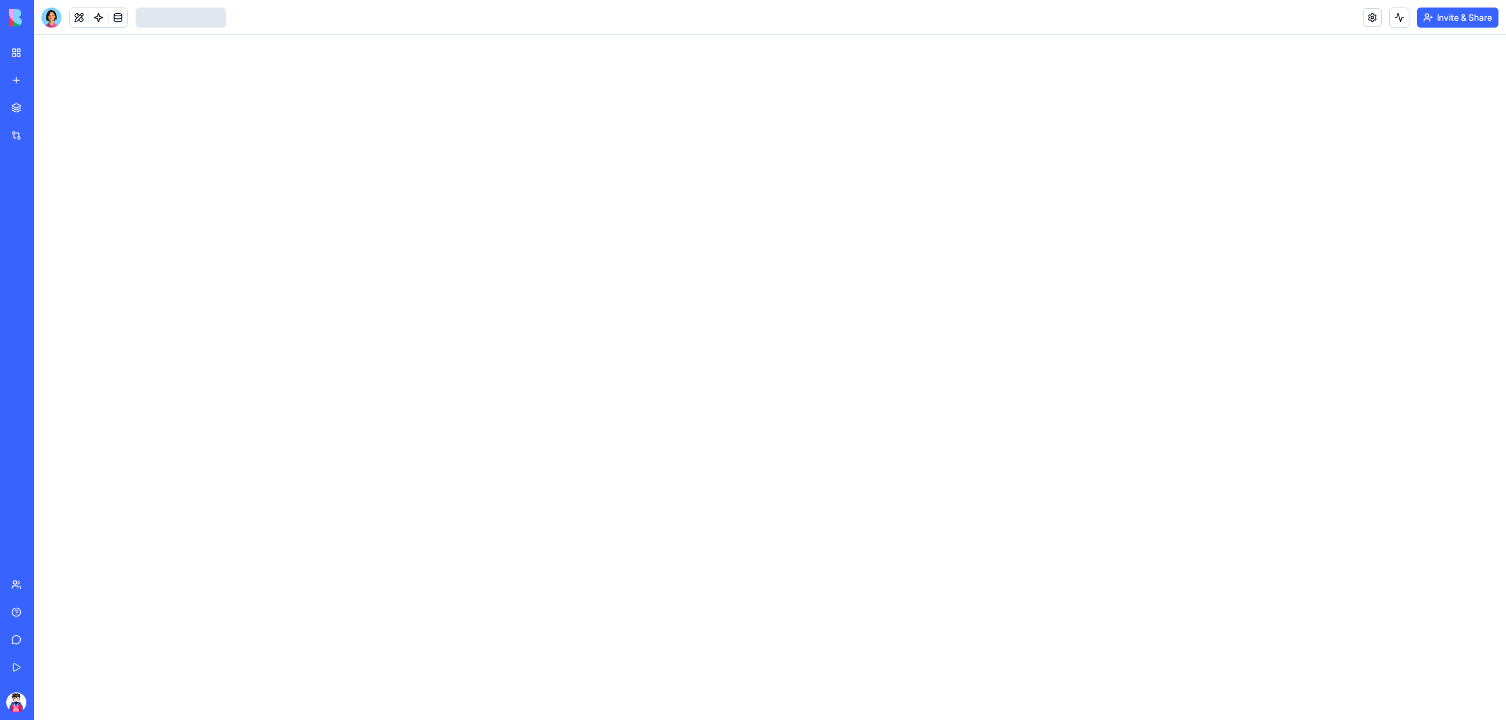
click at [54, 213] on link "Google Sheets AI Assistant" at bounding box center [29, 223] width 50 height 25
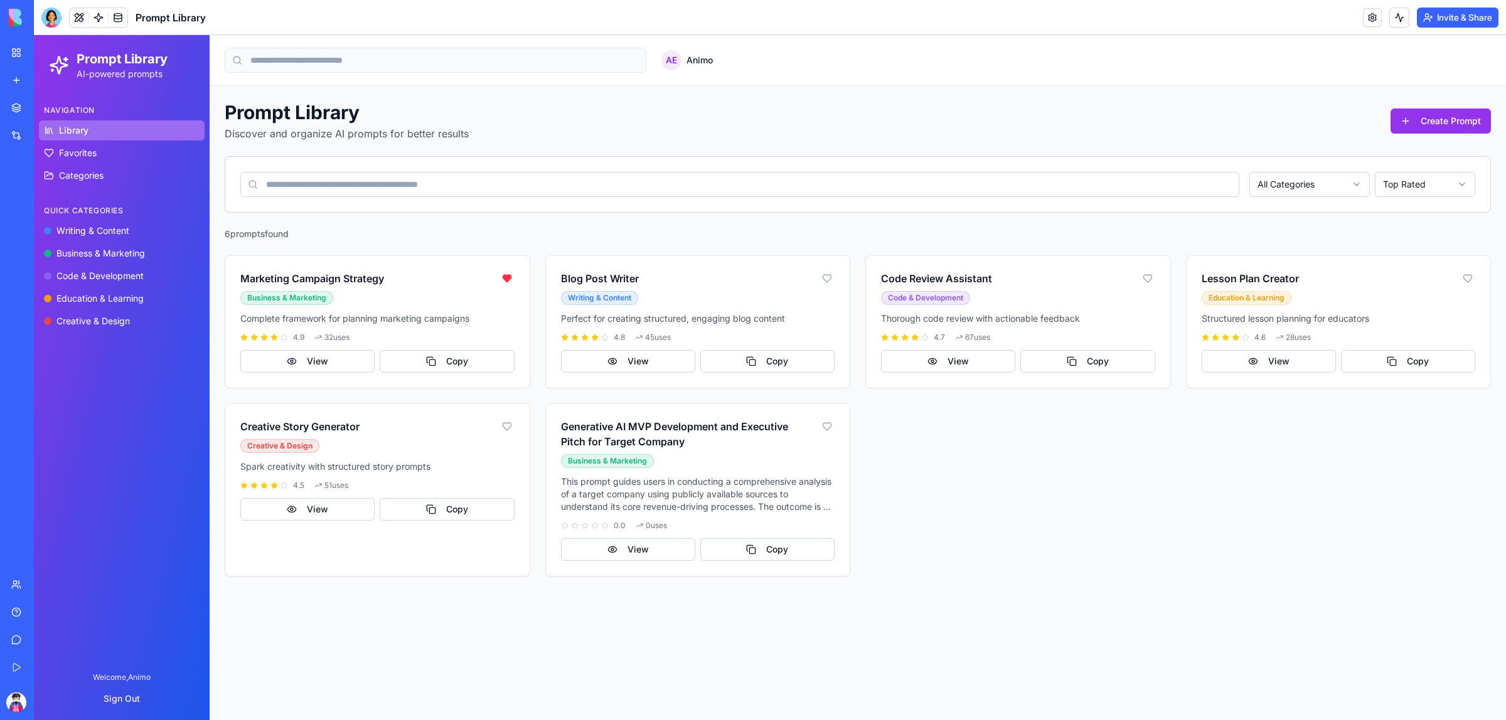
click at [46, 226] on div "Google Sheets AI Assistant" at bounding box center [28, 223] width 35 height 13
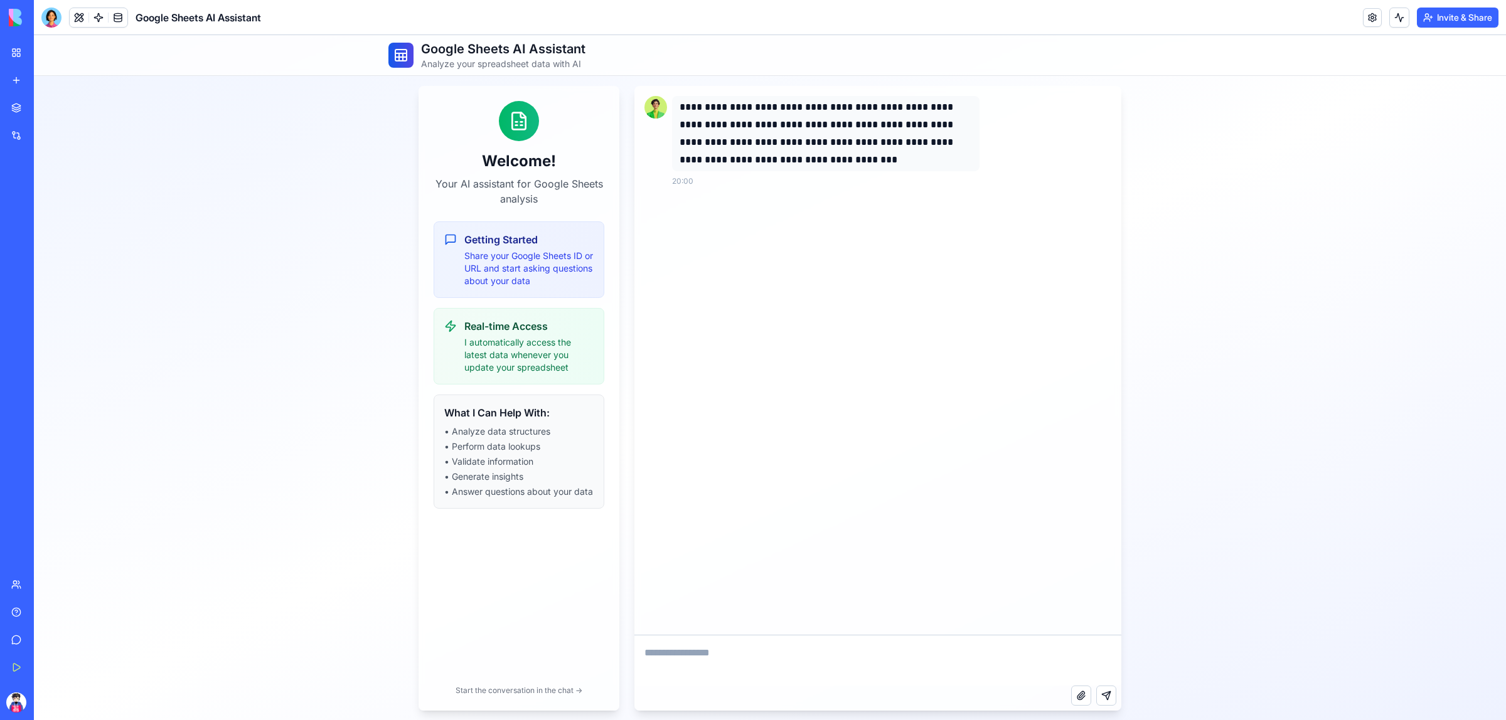
click at [527, 363] on p "I automatically access the latest data whenever you update your spreadsheet" at bounding box center [528, 355] width 129 height 38
click at [491, 490] on li "• Answer questions about your data" at bounding box center [518, 492] width 149 height 13
click at [560, 654] on div "Getting Started Share your Google Sheets ID or URL and start asking questions a…" at bounding box center [519, 446] width 171 height 449
click at [100, 14] on link at bounding box center [98, 17] width 19 height 19
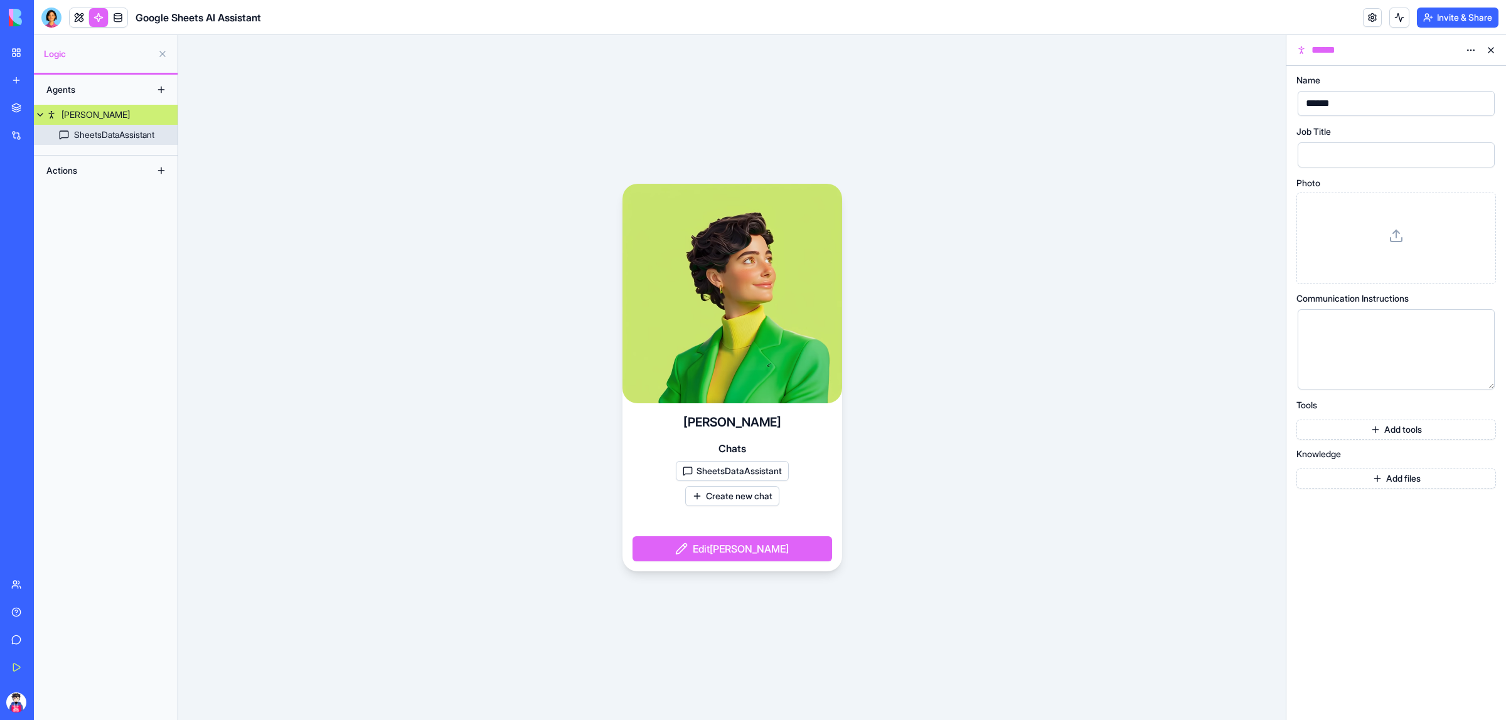
click at [104, 137] on div "SheetsDataAssistant" at bounding box center [114, 135] width 80 height 13
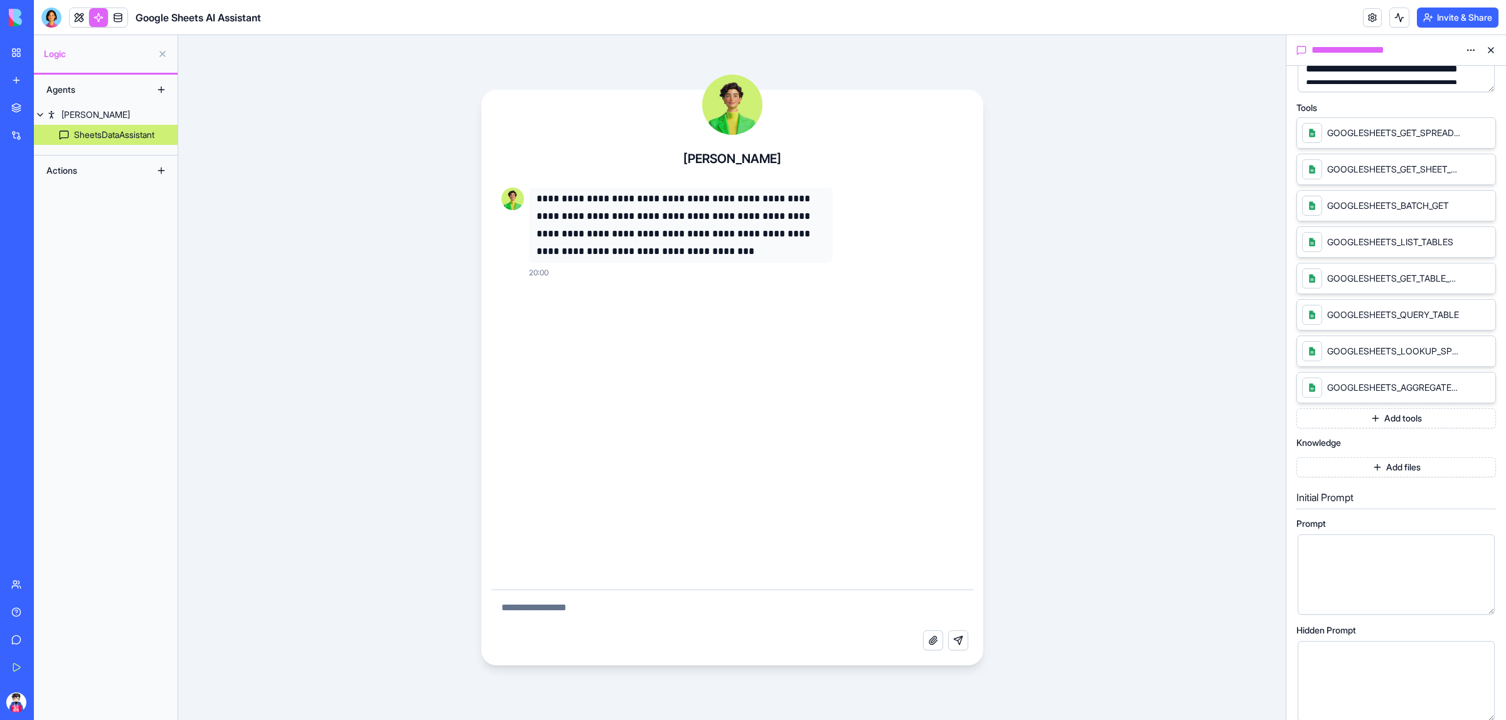
scroll to position [157, 0]
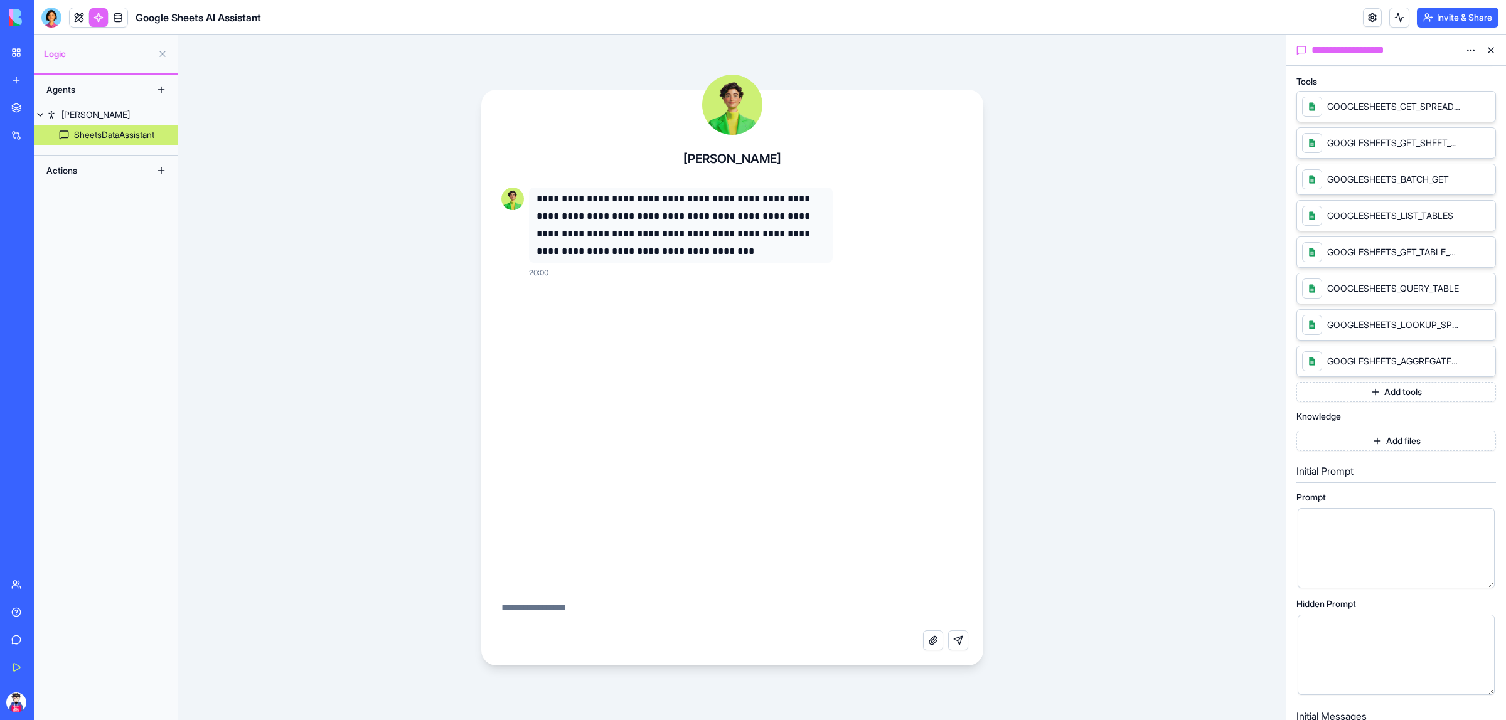
click at [1389, 447] on button "Add files" at bounding box center [1397, 441] width 200 height 20
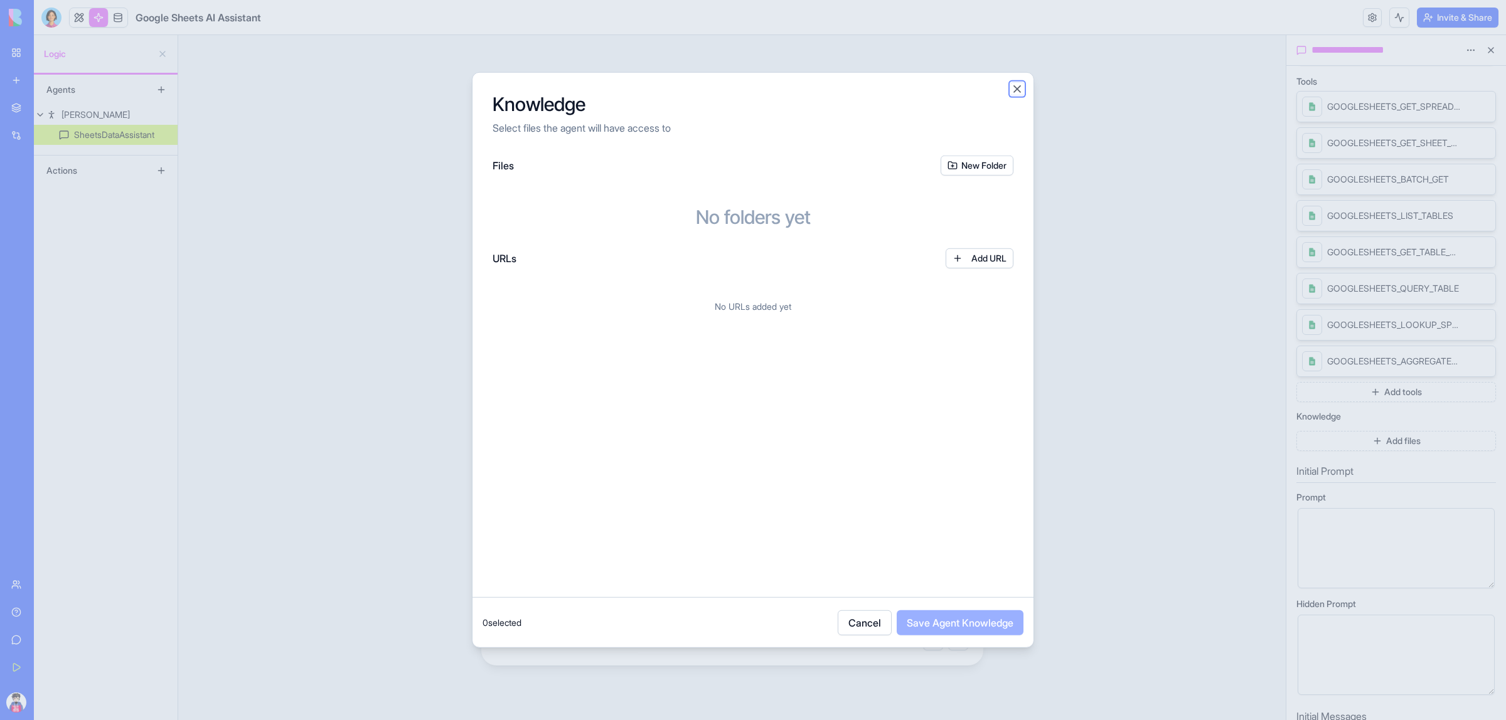
click at [1017, 89] on button "Close" at bounding box center [1017, 89] width 13 height 13
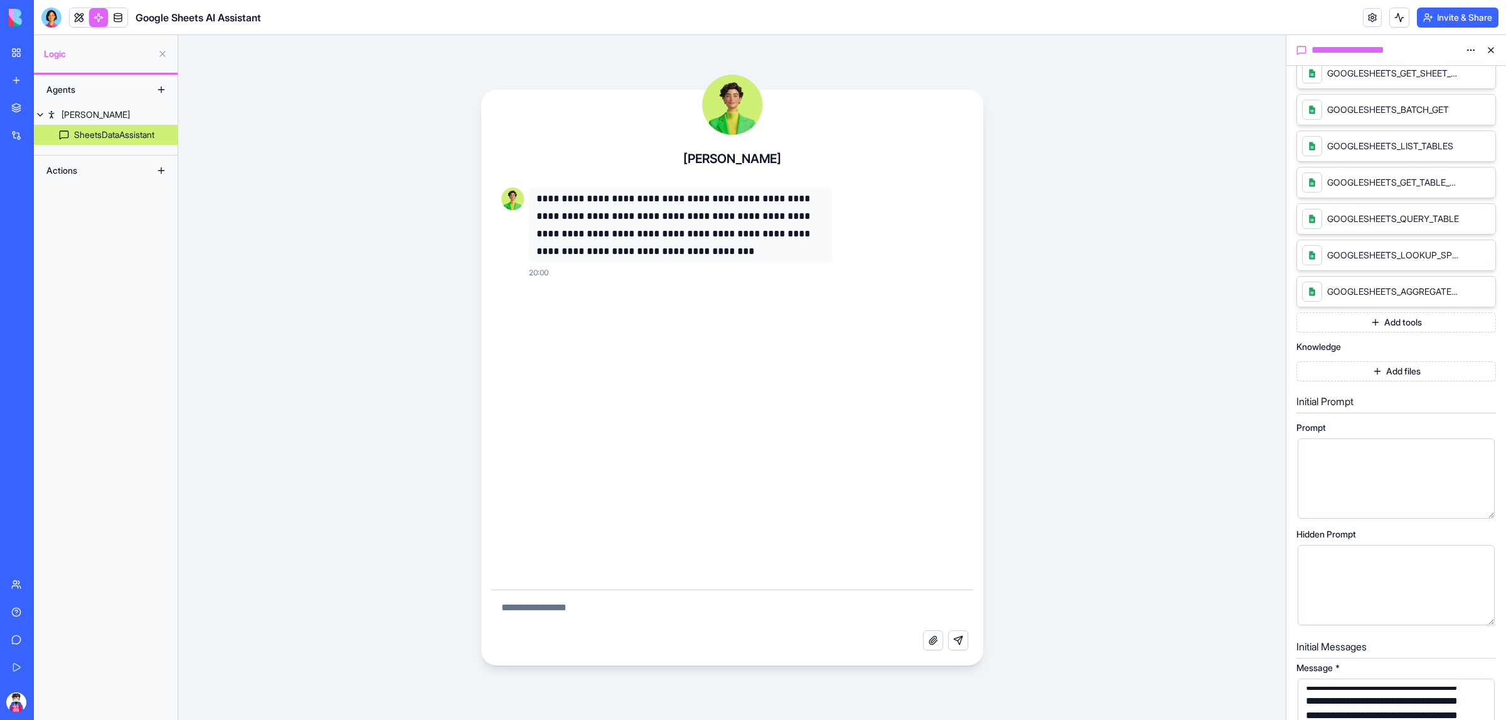
scroll to position [235, 0]
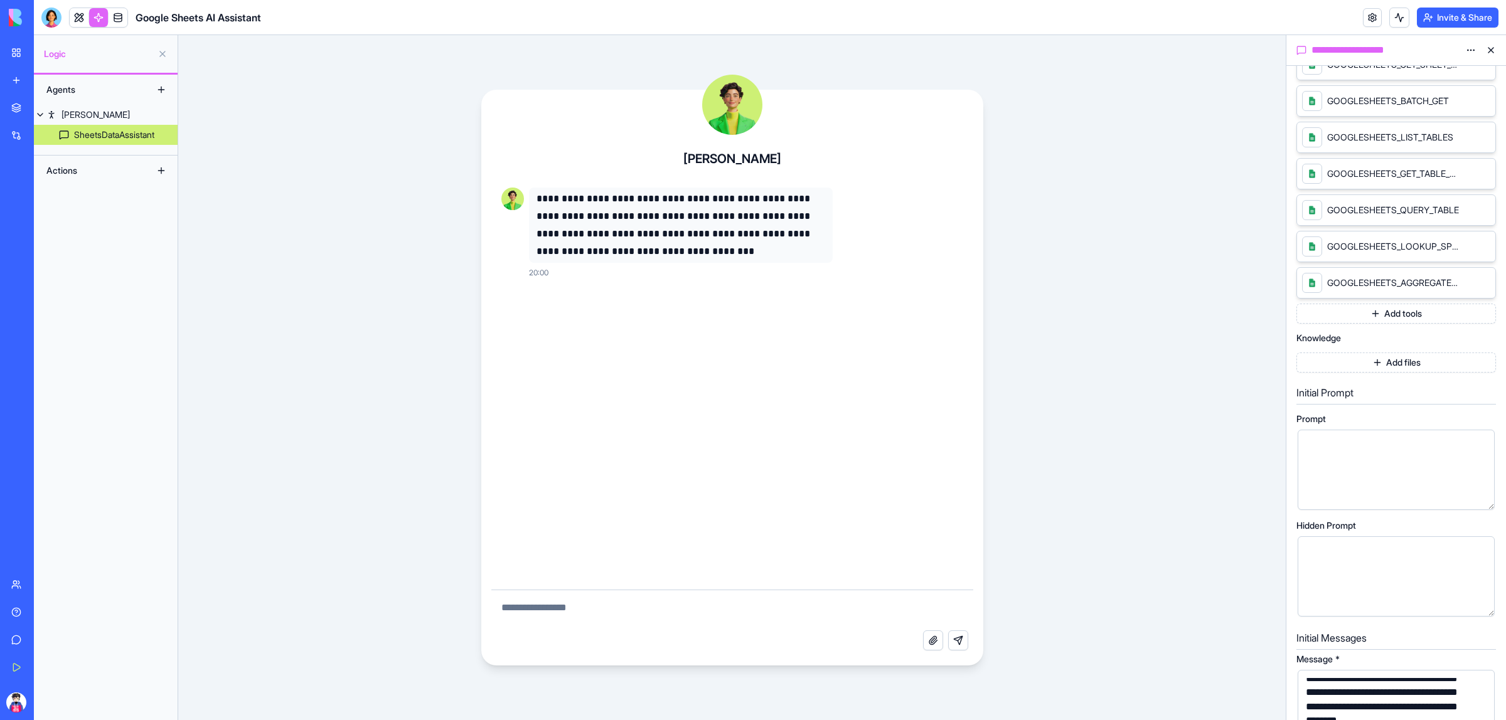
click at [1401, 365] on button "Add files" at bounding box center [1397, 363] width 200 height 20
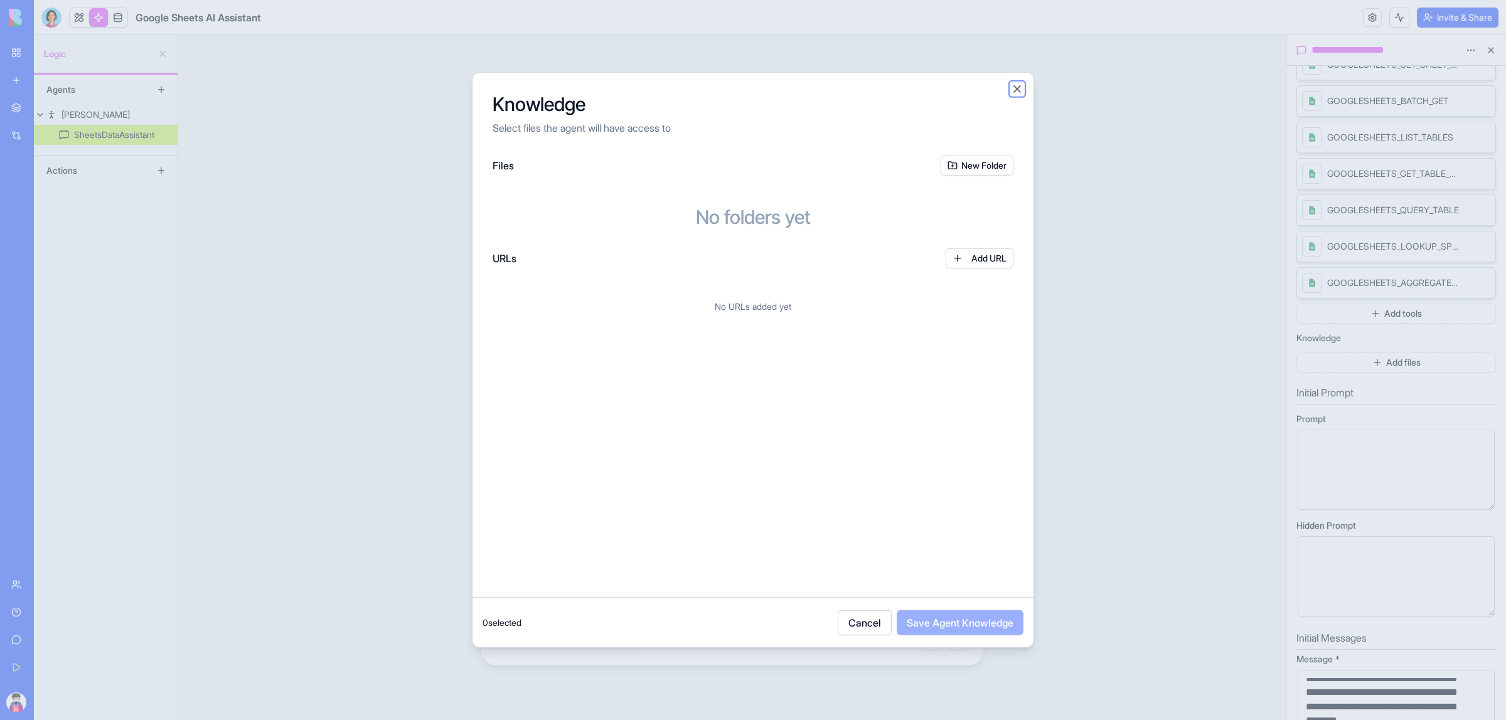
click at [1020, 85] on button "Close" at bounding box center [1017, 89] width 13 height 13
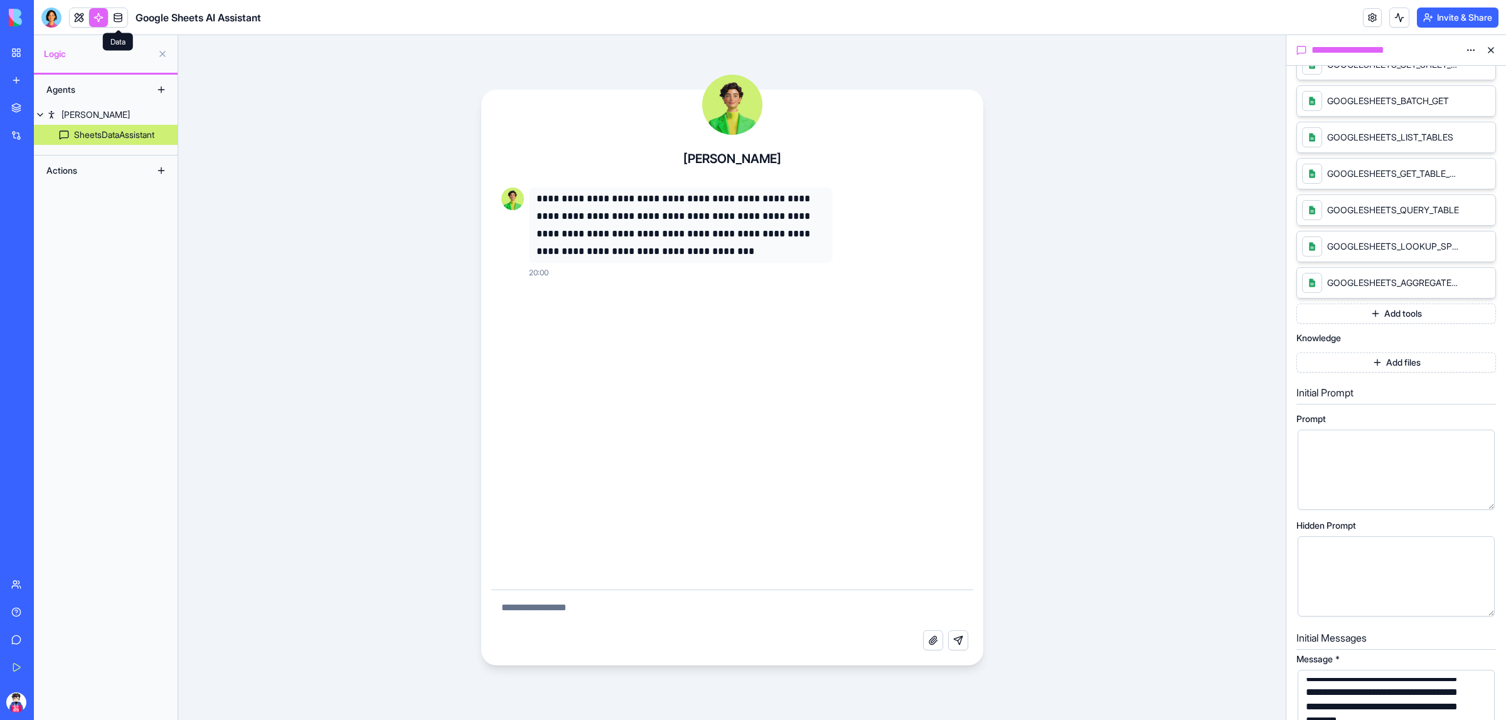
click at [120, 17] on link at bounding box center [118, 17] width 19 height 19
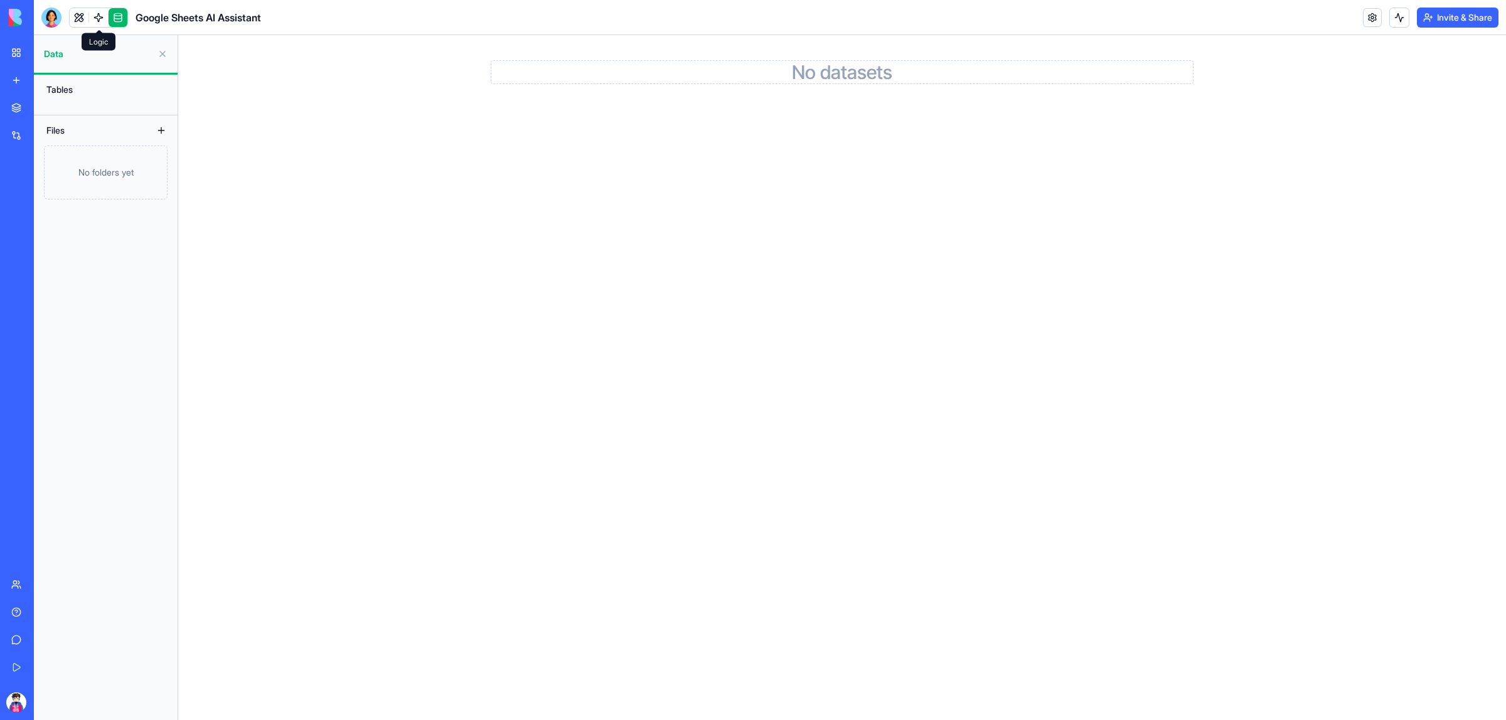
click at [91, 10] on link at bounding box center [98, 17] width 19 height 19
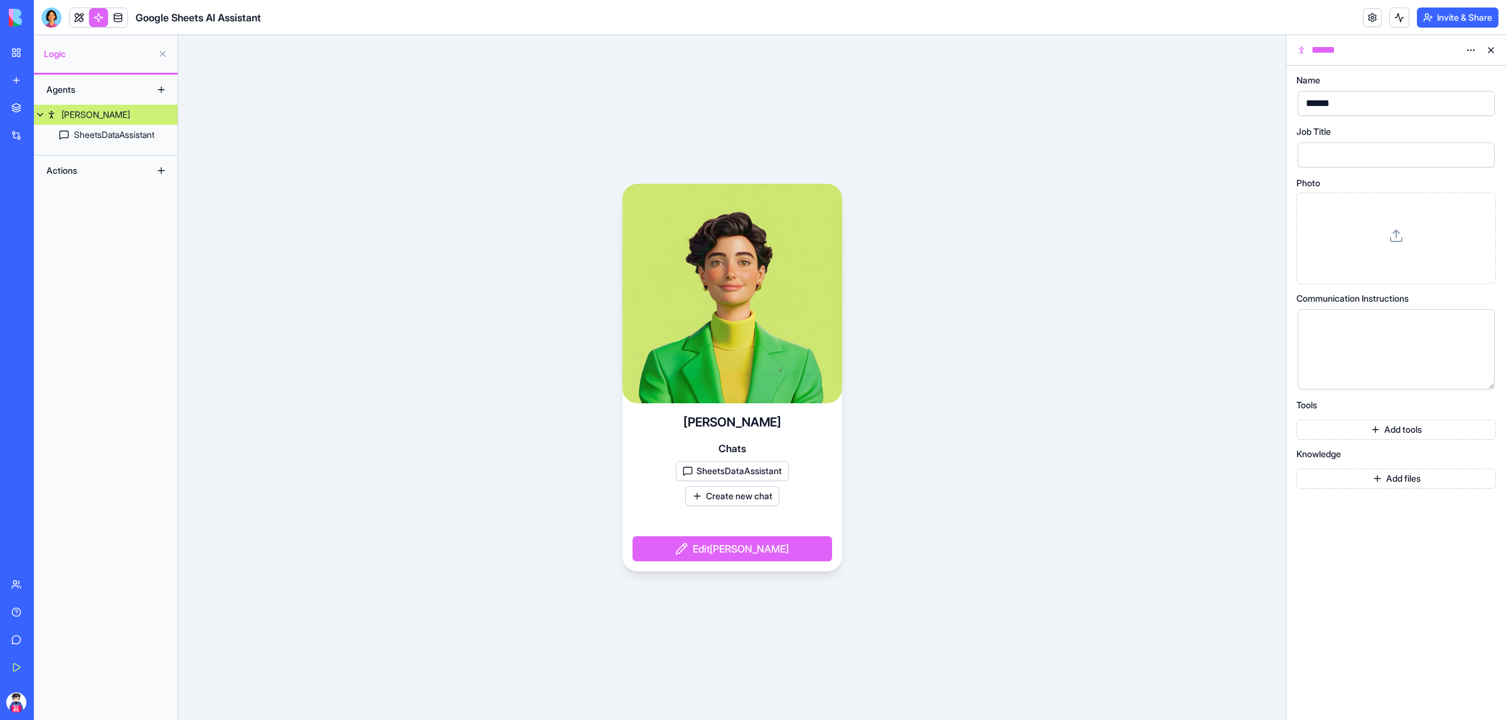
click at [112, 176] on div "Actions" at bounding box center [90, 171] width 100 height 20
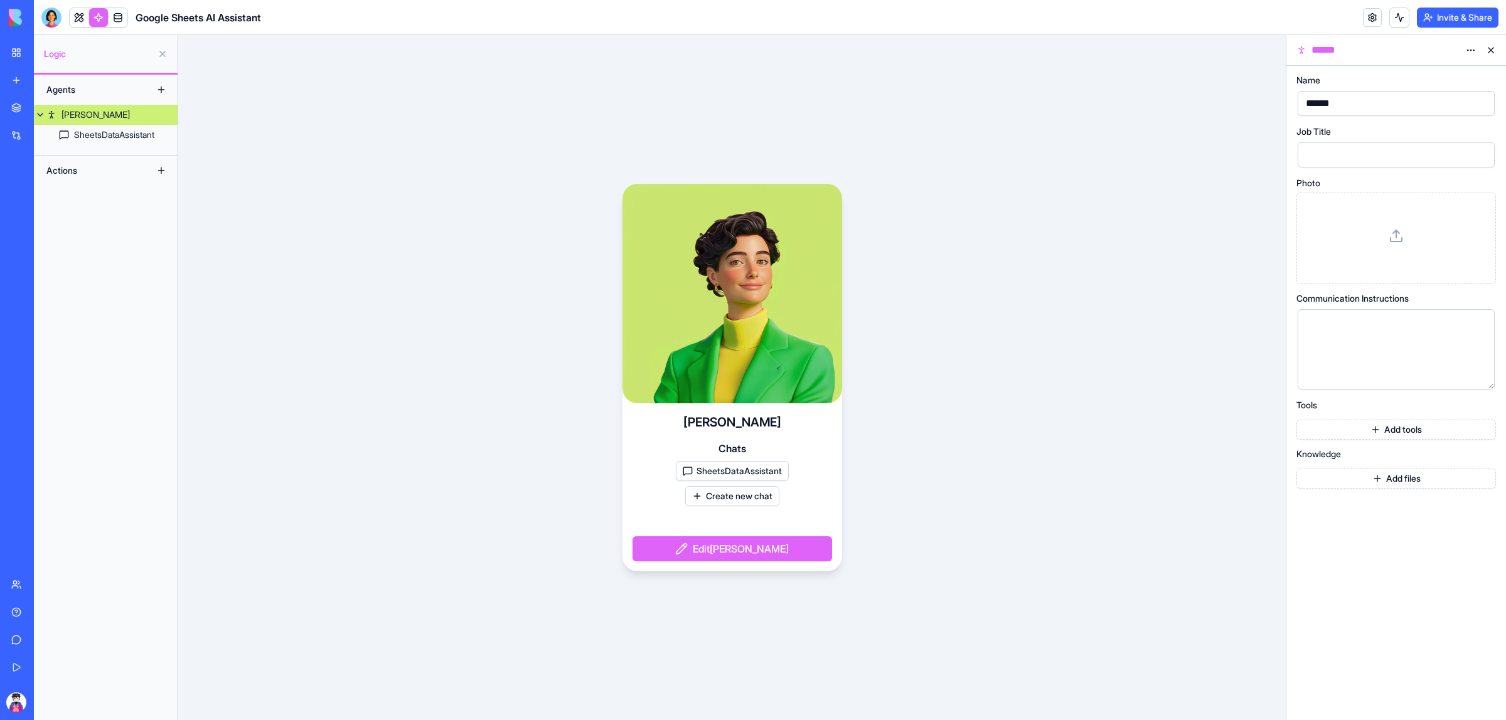
click at [158, 164] on button at bounding box center [161, 171] width 20 height 20
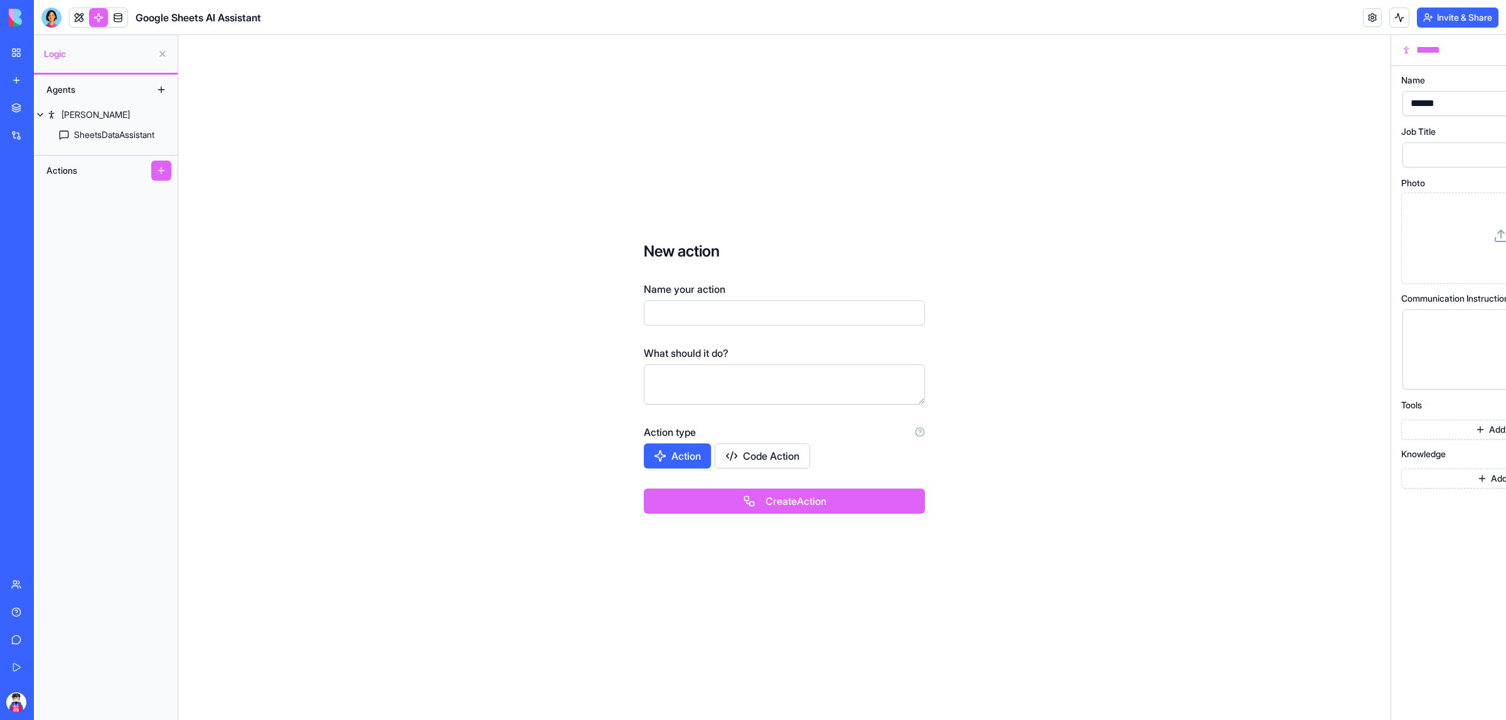
click at [164, 168] on button at bounding box center [161, 171] width 20 height 20
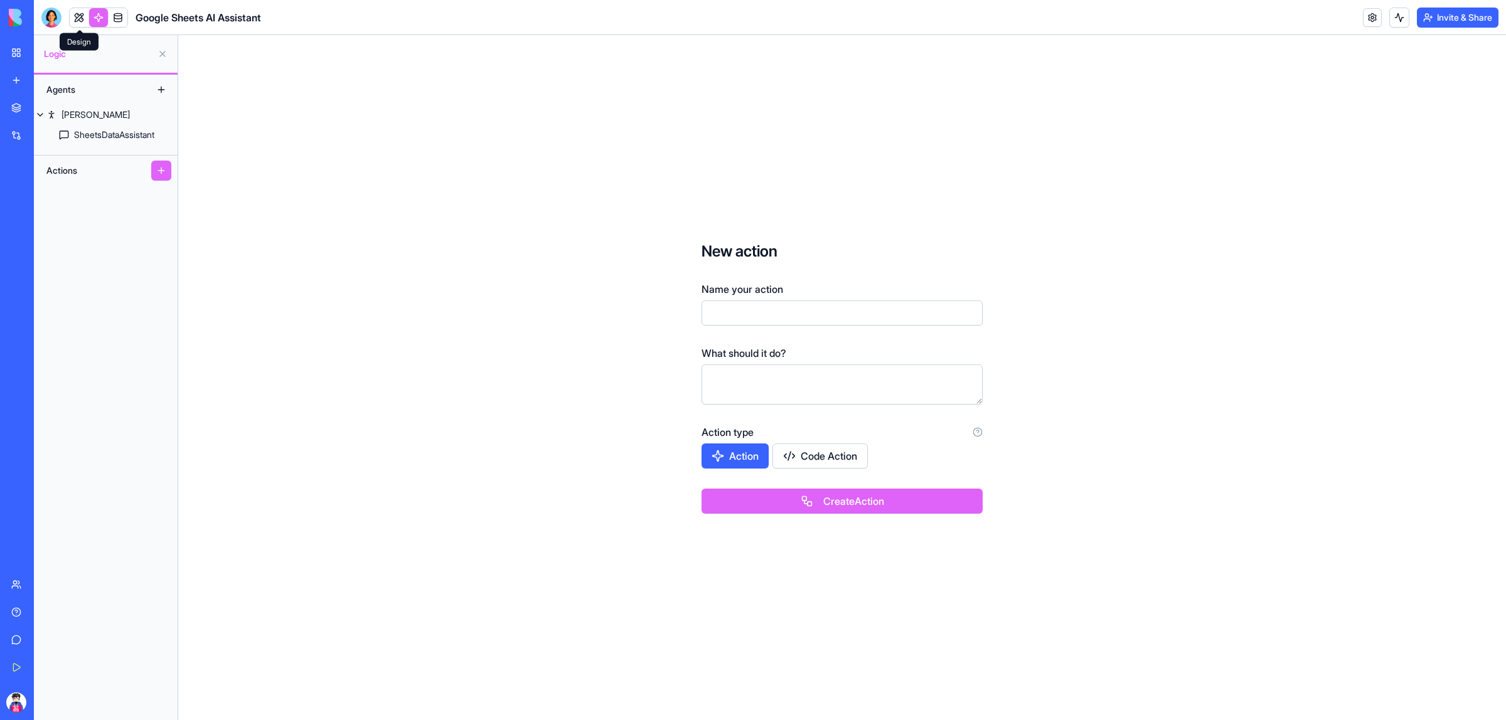
click at [78, 19] on link at bounding box center [79, 17] width 19 height 19
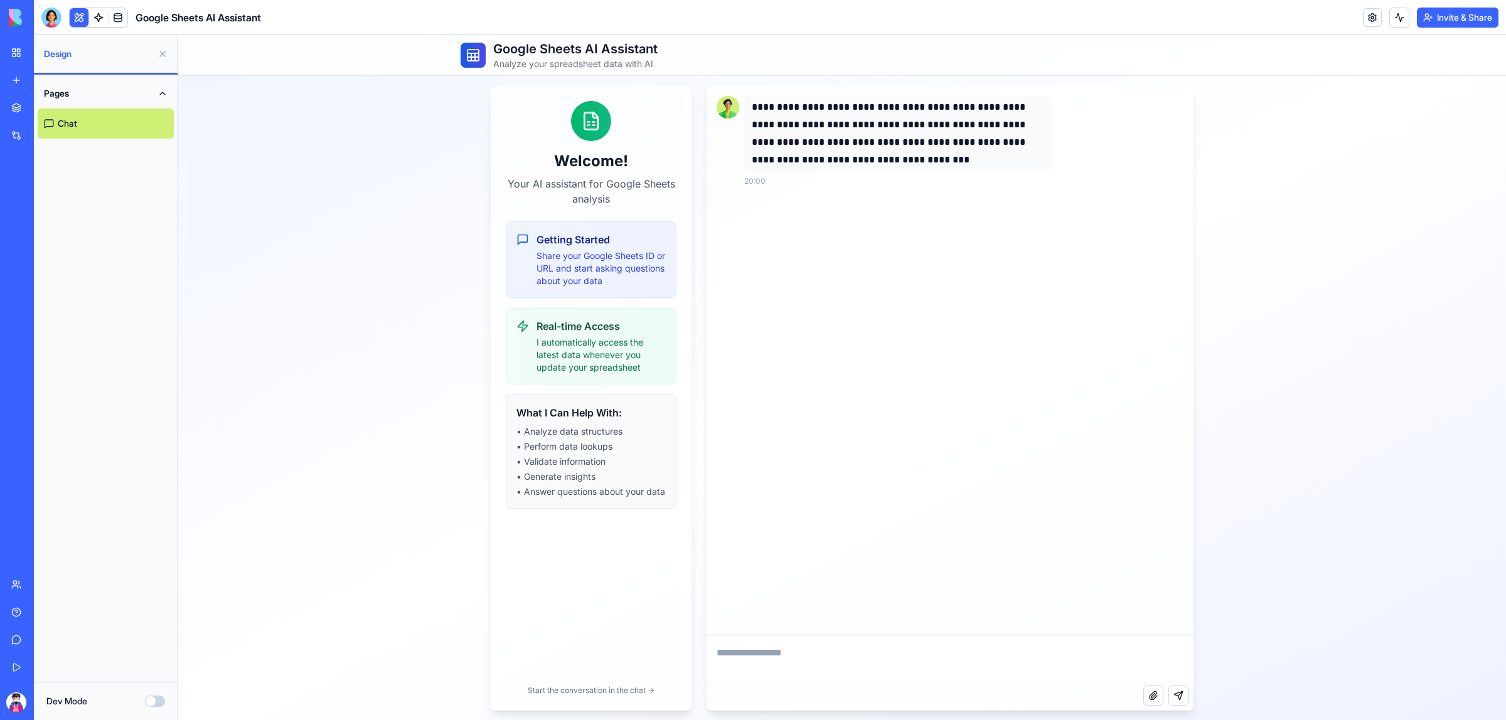
click at [596, 356] on p "I automatically access the latest data whenever you update your spreadsheet" at bounding box center [601, 355] width 129 height 38
click at [594, 437] on li "• Analyze data structures" at bounding box center [590, 431] width 149 height 13
click at [99, 9] on link at bounding box center [98, 17] width 19 height 19
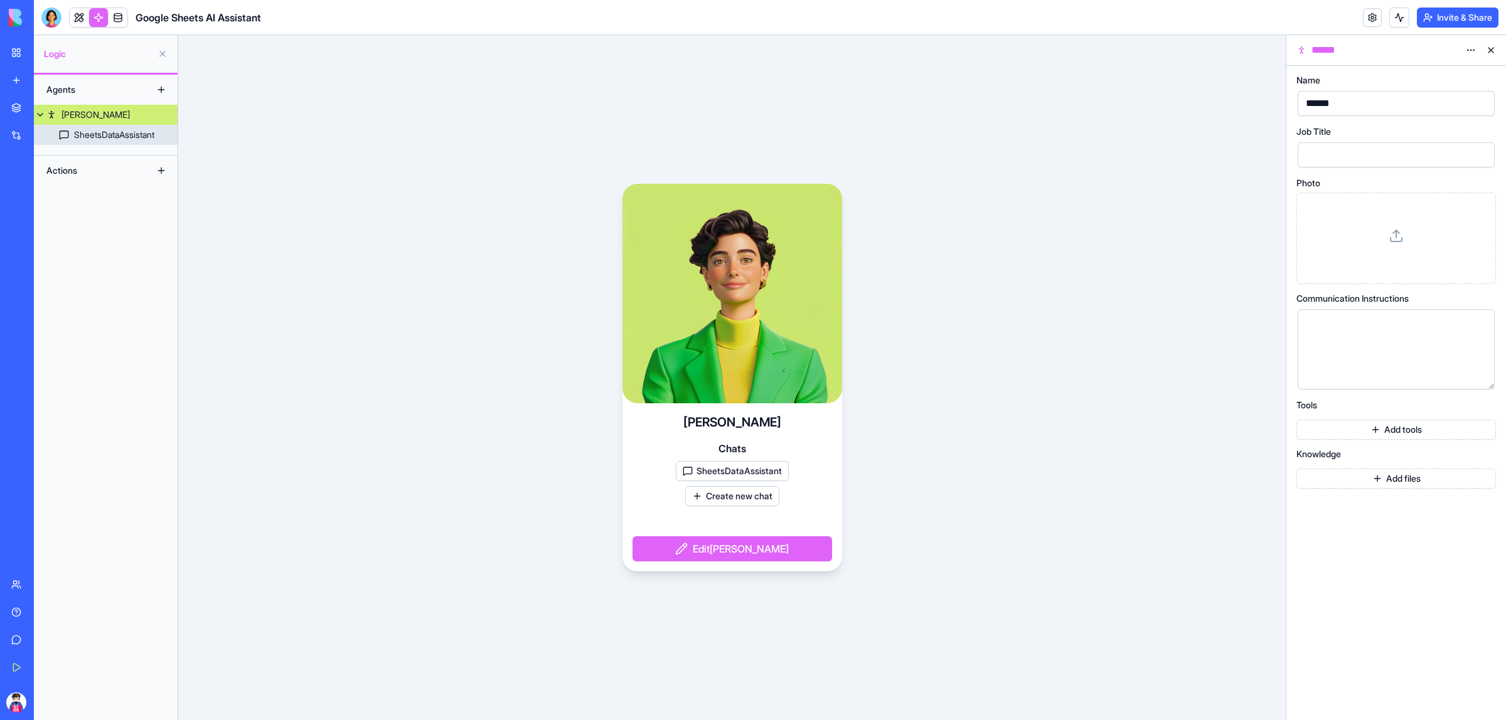
click at [102, 139] on div "SheetsDataAssistant" at bounding box center [114, 135] width 80 height 13
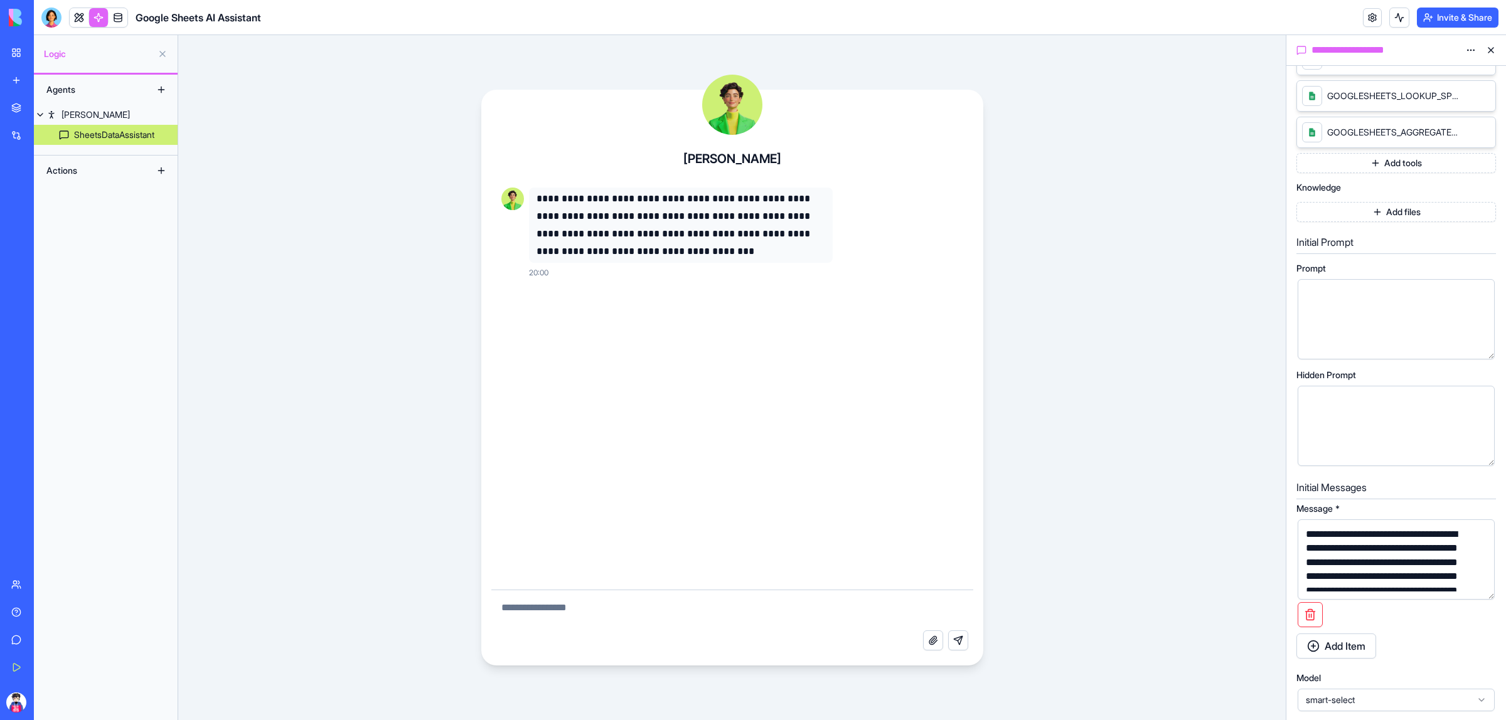
scroll to position [392, 0]
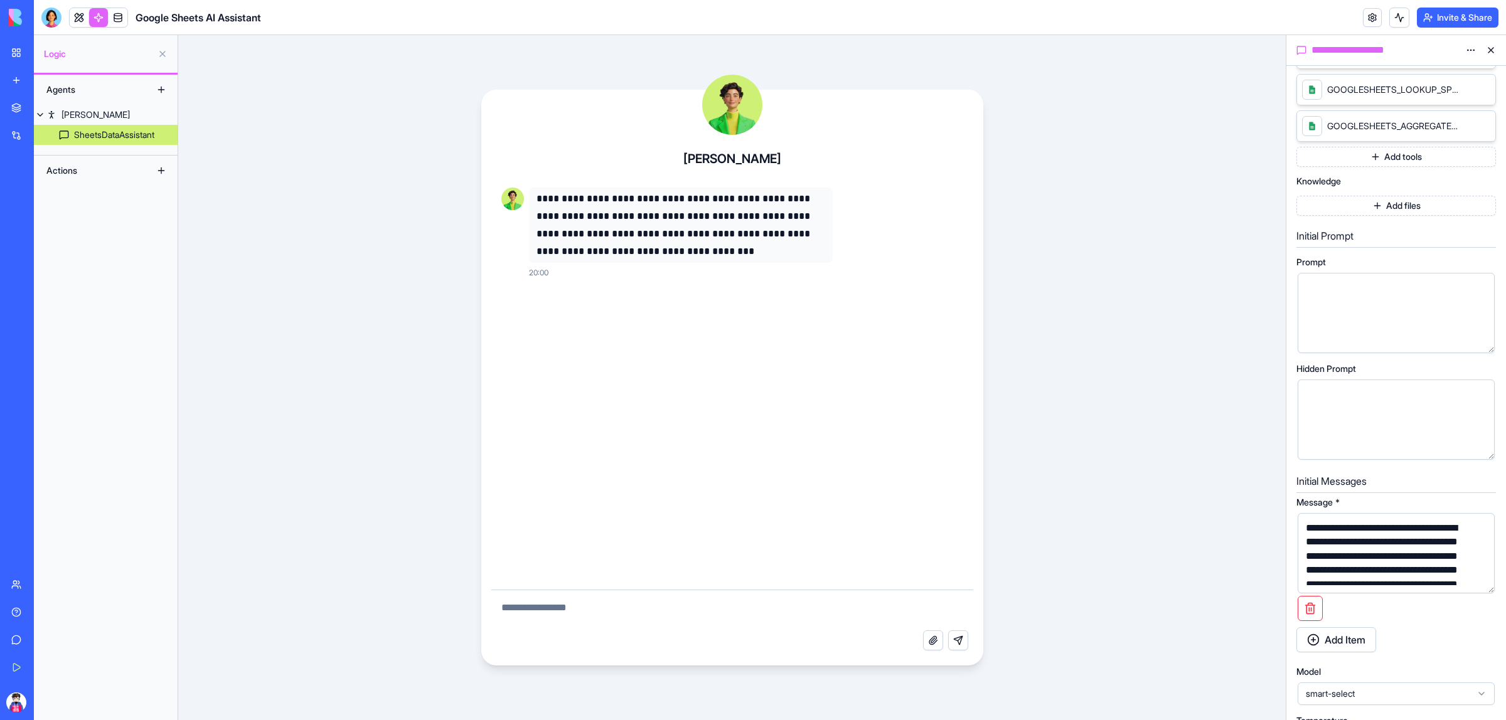
click at [1414, 210] on button "Add files" at bounding box center [1397, 206] width 200 height 20
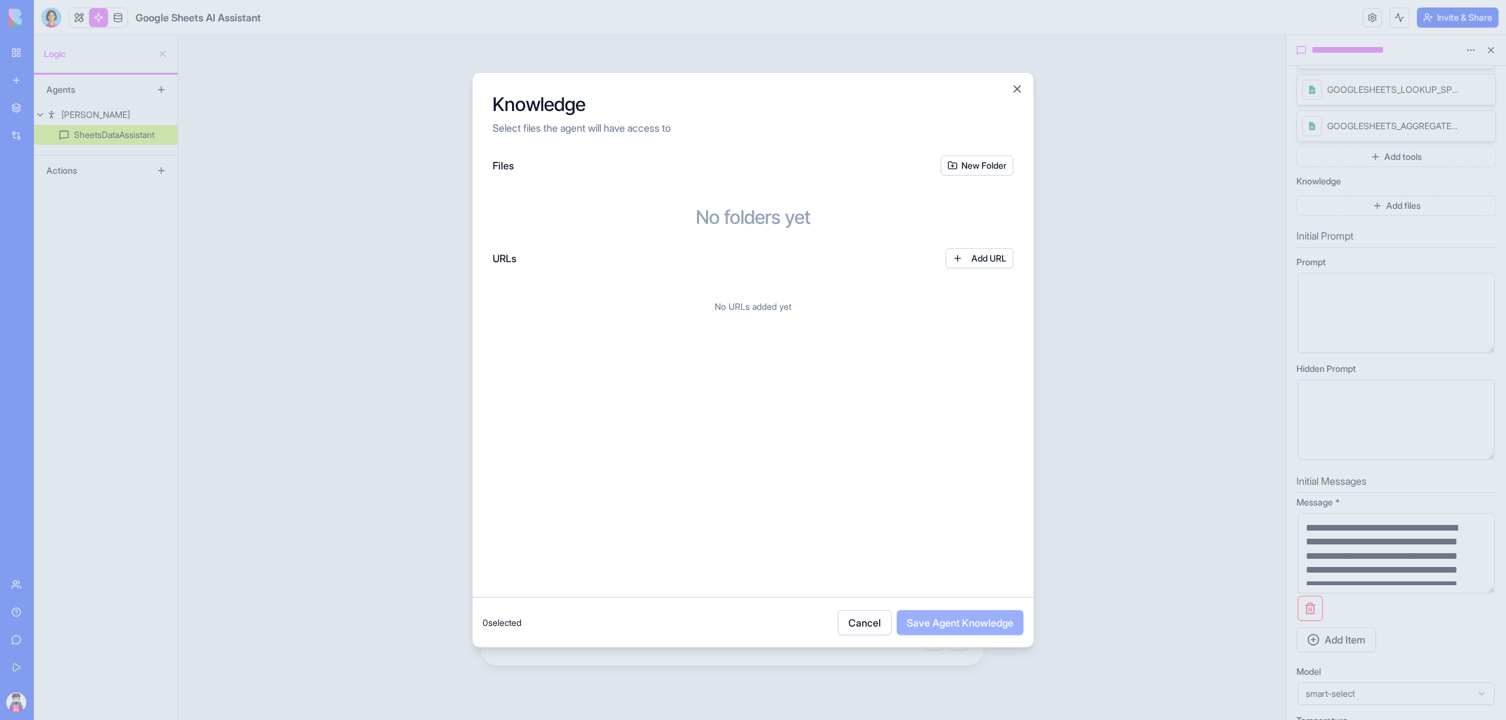
click at [968, 255] on button "Add URL" at bounding box center [980, 259] width 68 height 20
click at [753, 304] on div "*********" at bounding box center [700, 298] width 394 height 19
click at [989, 168] on button "New Folder" at bounding box center [977, 166] width 73 height 20
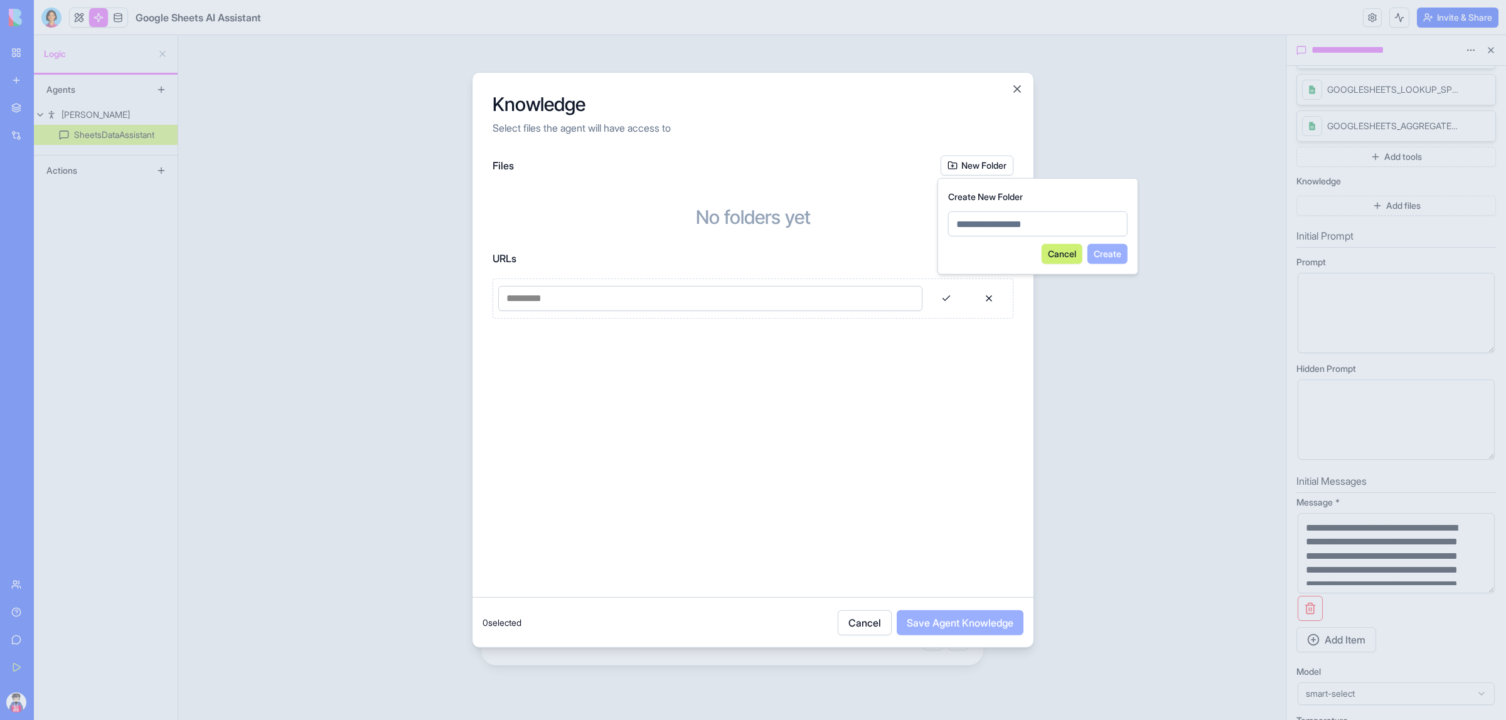
click at [822, 164] on div "Files New Folder" at bounding box center [753, 166] width 521 height 20
